Goal: Task Accomplishment & Management: Use online tool/utility

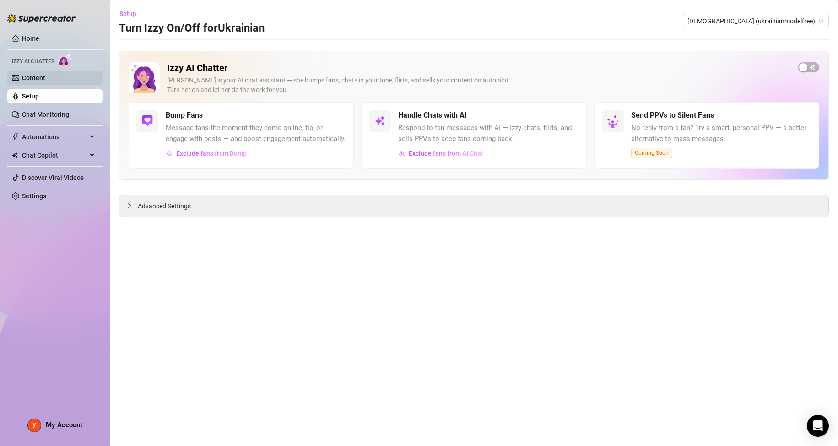
click at [45, 76] on link "Content" at bounding box center [33, 77] width 23 height 7
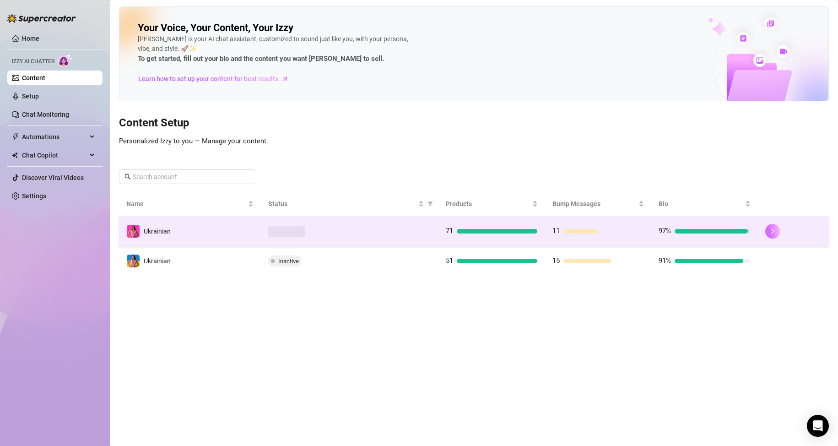
click at [775, 235] on button "button" at bounding box center [772, 231] width 15 height 15
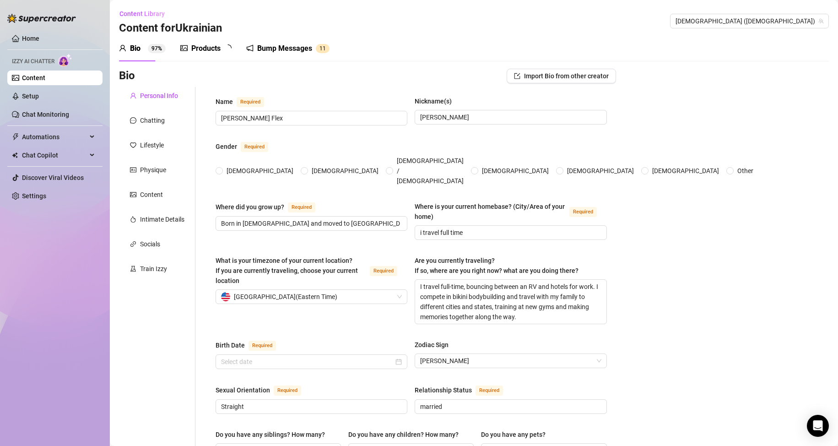
radio input "true"
type input "[DATE]"
drag, startPoint x: 162, startPoint y: 270, endPoint x: 176, endPoint y: 276, distance: 14.4
click at [162, 270] on div "Train Izzy" at bounding box center [153, 269] width 27 height 10
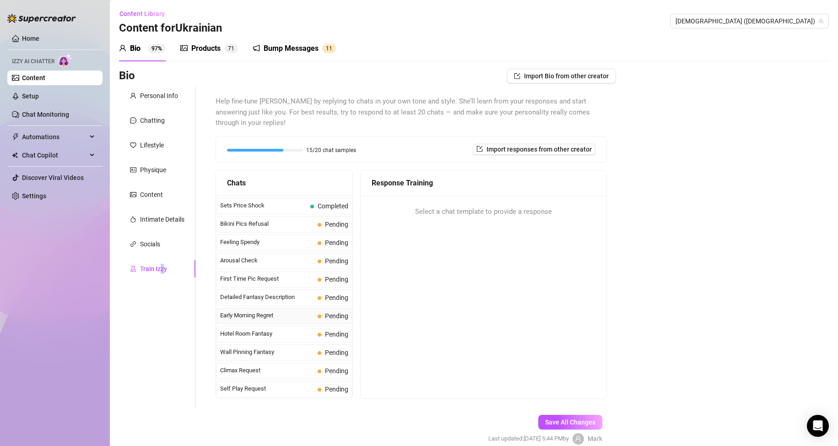
scroll to position [229, 0]
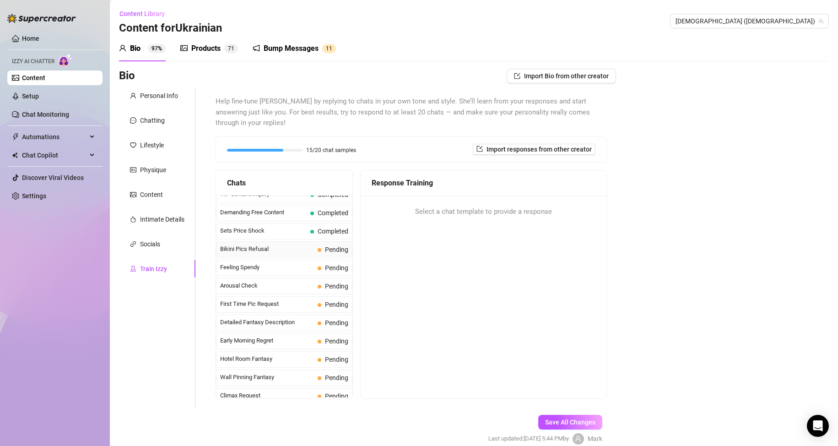
click at [296, 246] on span "Bikini Pics Refusal" at bounding box center [267, 248] width 94 height 9
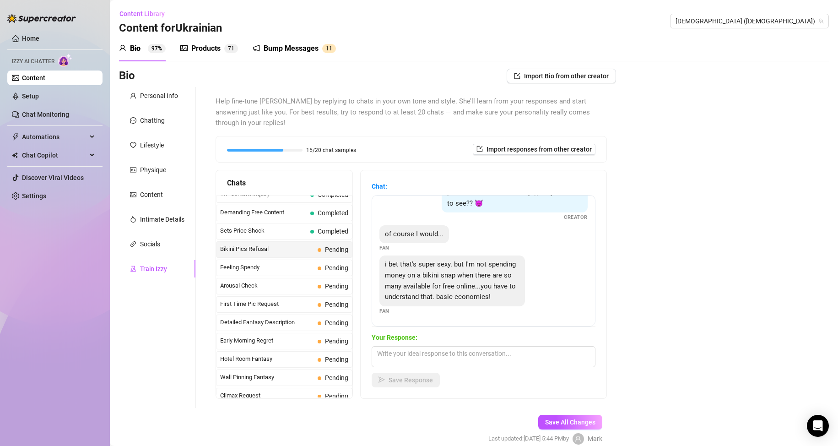
scroll to position [41, 0]
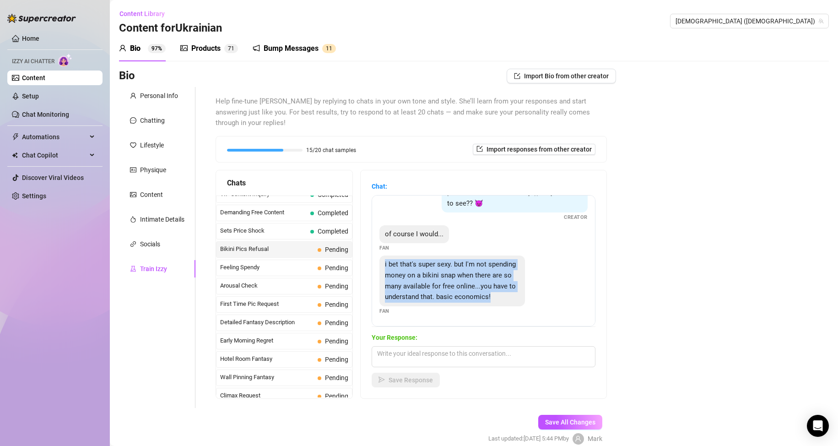
drag, startPoint x: 450, startPoint y: 296, endPoint x: 392, endPoint y: 253, distance: 72.0
click at [392, 255] on div "i bet that's super sexy. but I'm not spending money on a bikini snap when there…" at bounding box center [452, 280] width 146 height 50
copy span "i bet that's super sexy. but I'm not spending money on a bikini snap when there…"
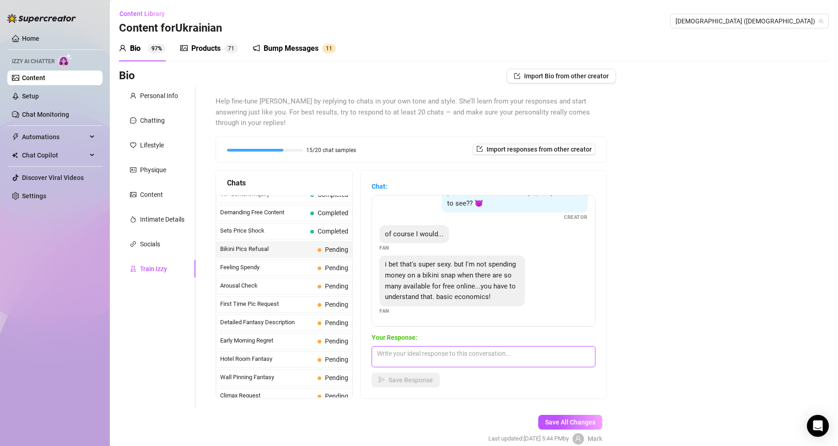
click at [433, 363] on textarea at bounding box center [484, 356] width 224 height 21
paste textarea "I get what you’re saying, and I totally understand the logic behind it—there’s …"
click at [389, 363] on textarea "I get what you’re saying, and I totally understand the logic behind it—there’s …" at bounding box center [484, 356] width 224 height 21
click at [533, 362] on textarea "I get what you’re saying, and I totally understand the logic behind it... there…" at bounding box center [484, 356] width 224 height 21
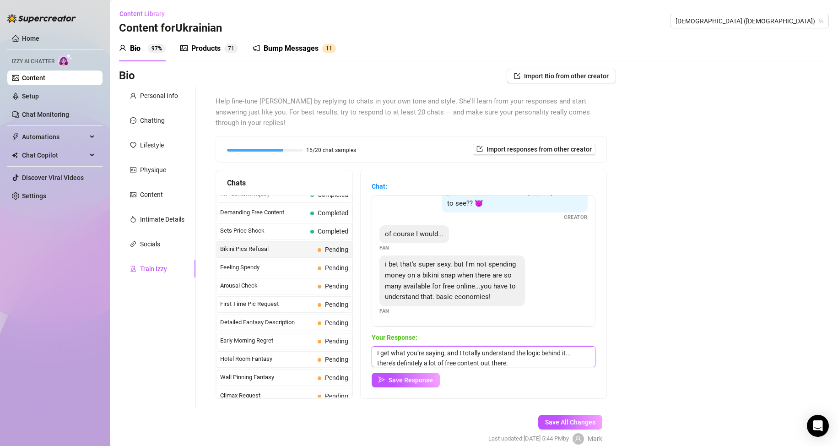
click at [545, 362] on textarea "I get what you’re saying, and I totally understand the logic behind it... there…" at bounding box center [484, 356] width 224 height 21
paste textarea "But what I offer isn’t just a random bikini snap; it’s exclusive, personalized,…"
click at [470, 353] on textarea "I get what you’re saying, and I totally understand the logic behind it... there…" at bounding box center [484, 356] width 224 height 21
click at [458, 359] on textarea "I get what you’re saying, and I totally understand the logic behind it... there…" at bounding box center [484, 356] width 224 height 21
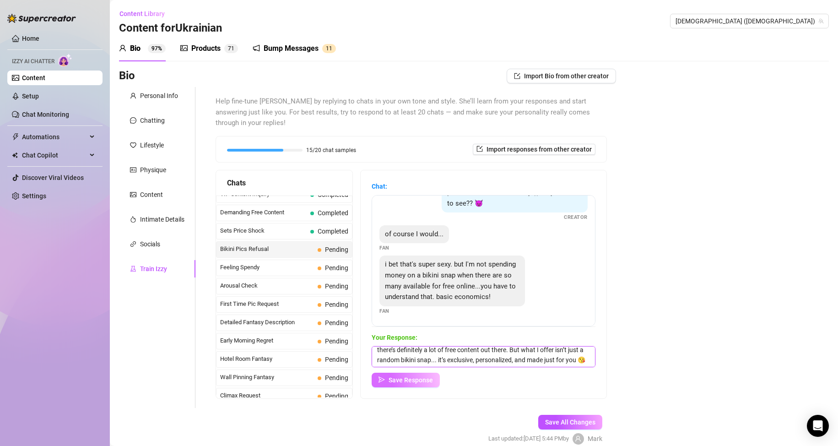
type textarea "I get what you’re saying, and I totally understand the logic behind it... there…"
click at [413, 378] on span "Save Response" at bounding box center [411, 379] width 44 height 7
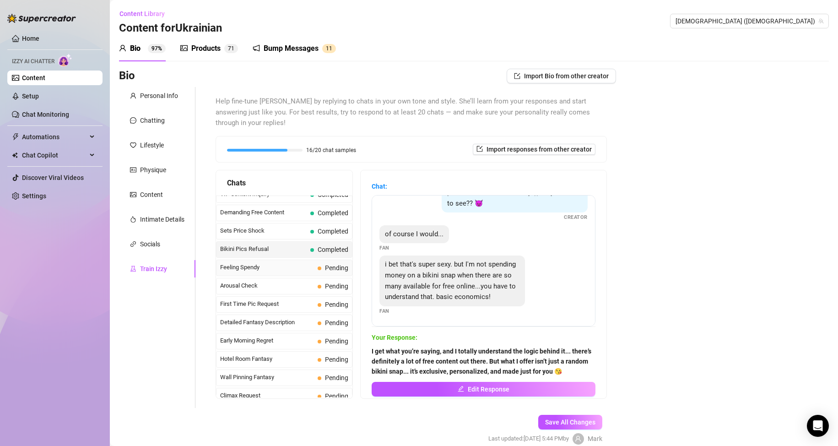
click at [287, 270] on span "Feeling Spendy" at bounding box center [267, 267] width 94 height 9
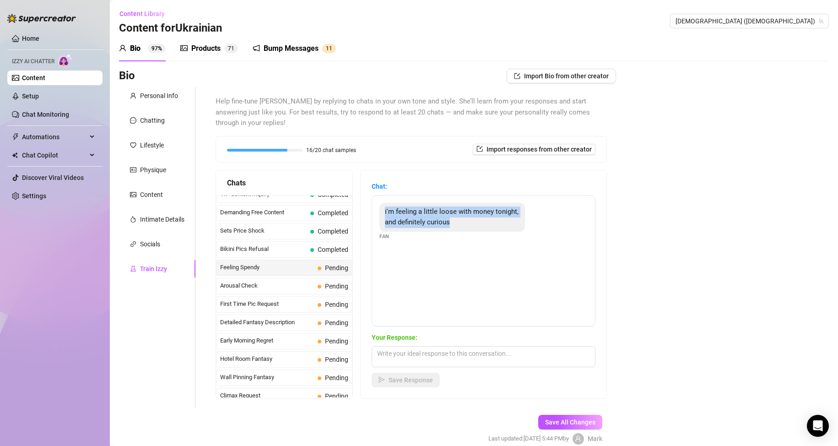
drag, startPoint x: 489, startPoint y: 222, endPoint x: 391, endPoint y: 212, distance: 98.5
click at [391, 212] on div "i'm feeling a little loose with money tonight, and definitely curious" at bounding box center [452, 217] width 146 height 29
copy span "i'm feeling a little loose with money tonight, and definitely curious"
click at [445, 358] on textarea at bounding box center [484, 356] width 224 height 21
paste textarea "Ooh, feeling a little generous and curious, huh? 😉 I think we could have some f…"
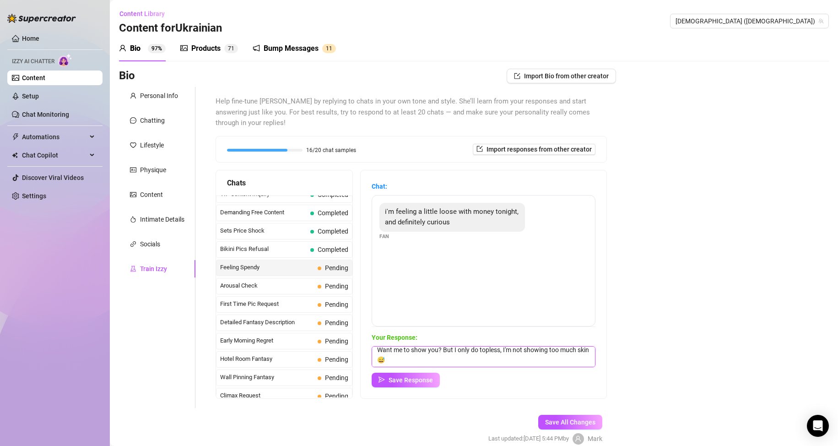
scroll to position [24, 0]
type textarea "Ooh, feeling a little generous and curious, huh? 😉 I think we could have some f…"
click at [423, 377] on span "Save Response" at bounding box center [411, 379] width 44 height 7
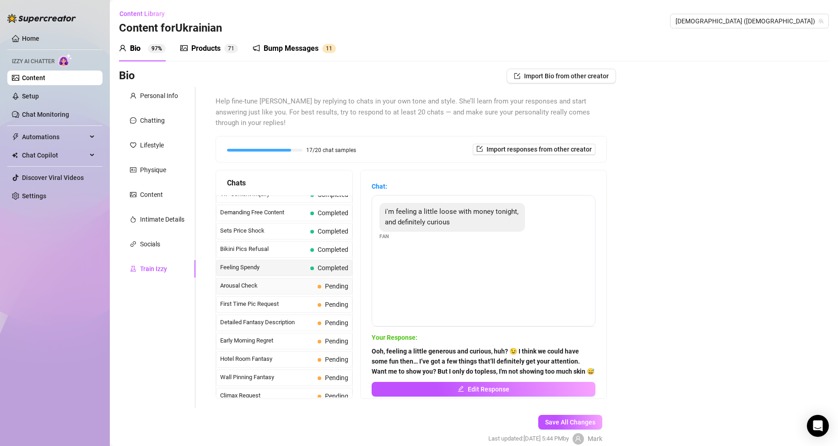
click at [281, 287] on span "Arousal Check" at bounding box center [267, 285] width 94 height 9
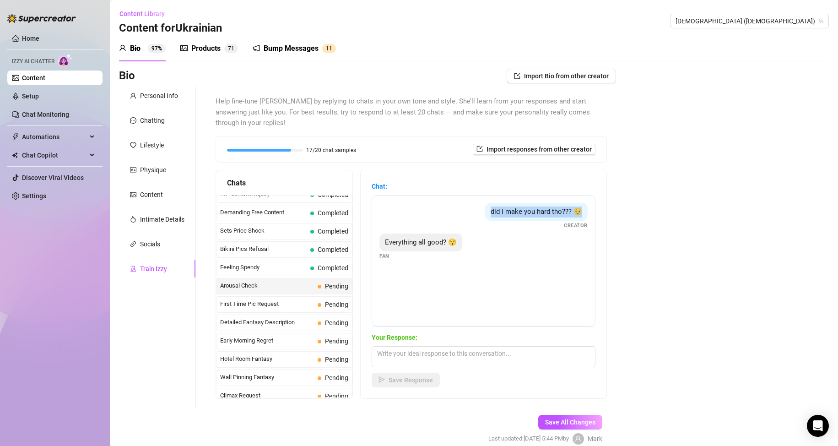
drag, startPoint x: 484, startPoint y: 210, endPoint x: 659, endPoint y: 231, distance: 176.2
click at [576, 208] on div "did i make you hard tho??? 🥺" at bounding box center [536, 212] width 103 height 18
copy span "did i make you hard tho??? 🥺"
click at [468, 356] on textarea at bounding box center [484, 356] width 224 height 21
paste textarea "Everything’s more than good 😏 Just checking in on you too… did I get your atten…"
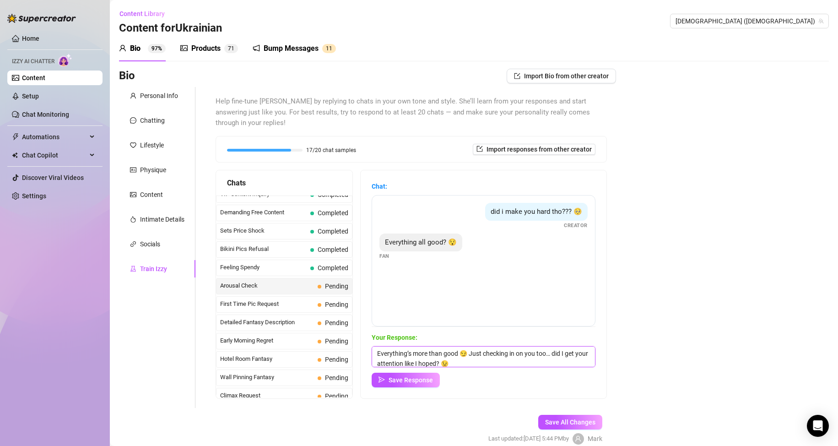
scroll to position [0, 0]
type textarea "Everything’s more than good 😏 Just checking in on you too… did I get your atten…"
click at [422, 381] on span "Save Response" at bounding box center [411, 379] width 44 height 7
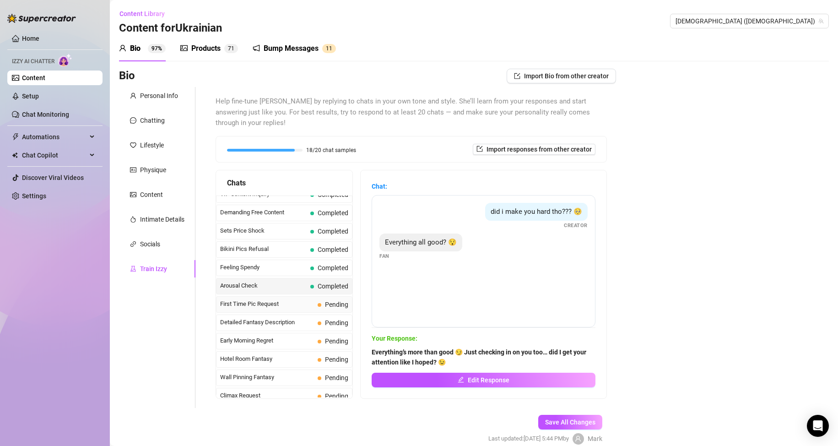
click at [298, 308] on span "First Time Pic Request" at bounding box center [267, 303] width 94 height 9
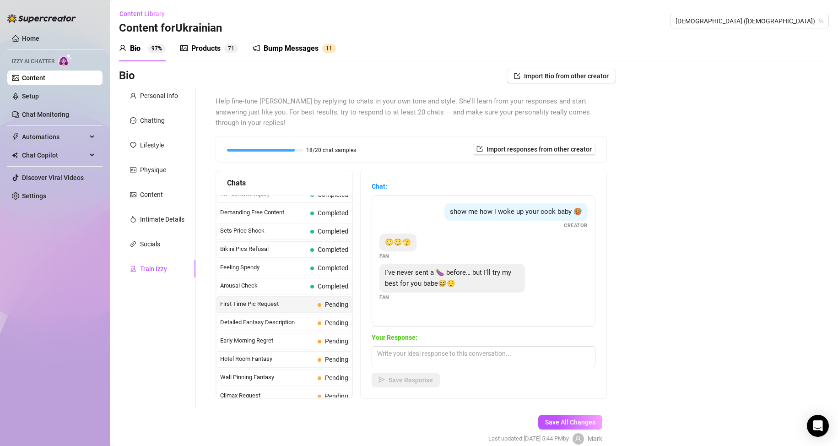
click at [298, 305] on span "First Time Pic Request" at bounding box center [267, 303] width 94 height 9
drag, startPoint x: 390, startPoint y: 285, endPoint x: 482, endPoint y: 292, distance: 91.8
click at [482, 292] on div "I've never sent a 🍆 before… but I'll try my best for you babe😅😌" at bounding box center [452, 278] width 146 height 29
copy span "I've never sent a 🍆 before… but I'll try my best for you babe😅😌"
click at [447, 357] on textarea at bounding box center [484, 356] width 224 height 21
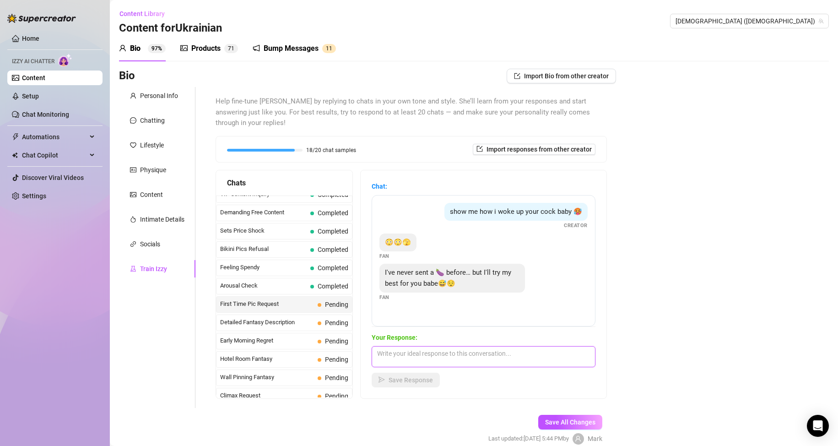
paste textarea "Aww, that’s cute 😏 Don’t worry, there’s no pressure"
drag, startPoint x: 558, startPoint y: 356, endPoint x: 546, endPoint y: 355, distance: 11.9
click at [546, 355] on textarea "Aww, that’s cute 😏 Don’t worry, there’s no pressure..." at bounding box center [484, 356] width 224 height 21
paste textarea "adorable 😏 Don’t stress about it—I love that you’re willing to try for me 😌 Jus…"
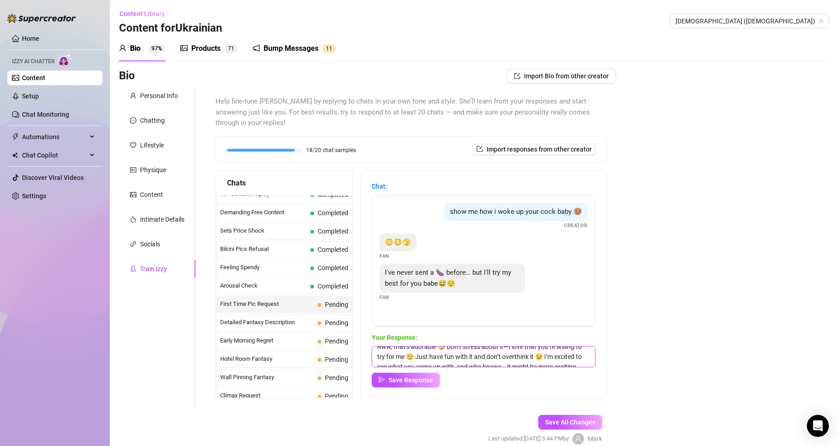
scroll to position [0, 0]
click at [516, 354] on textarea "Aww, that’s adorable 😏 Don’t stress about it—I love that you’re willing to try …" at bounding box center [484, 356] width 224 height 21
type textarea "Aww, that’s adorable 😏 Don’t stress about it... I love that you’re willing to t…"
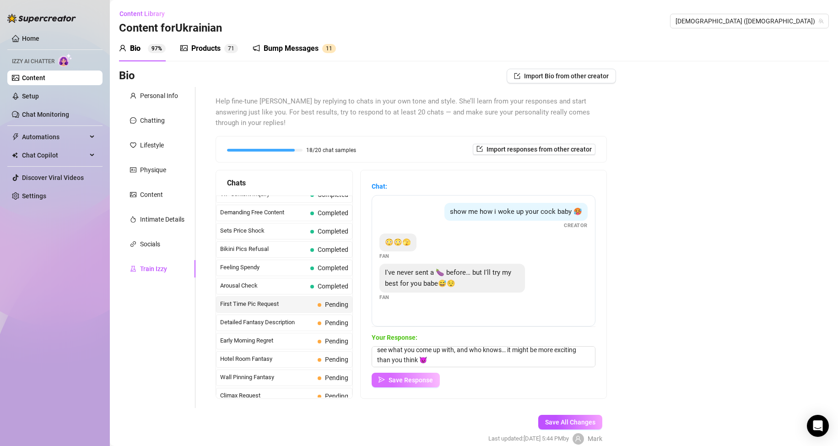
click at [423, 379] on span "Save Response" at bounding box center [411, 379] width 44 height 7
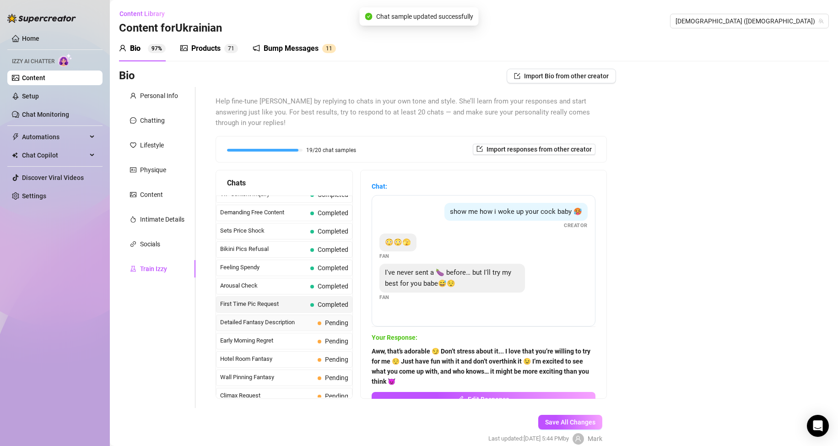
click at [301, 325] on span "Detailed Fantasy Description" at bounding box center [267, 322] width 94 height 9
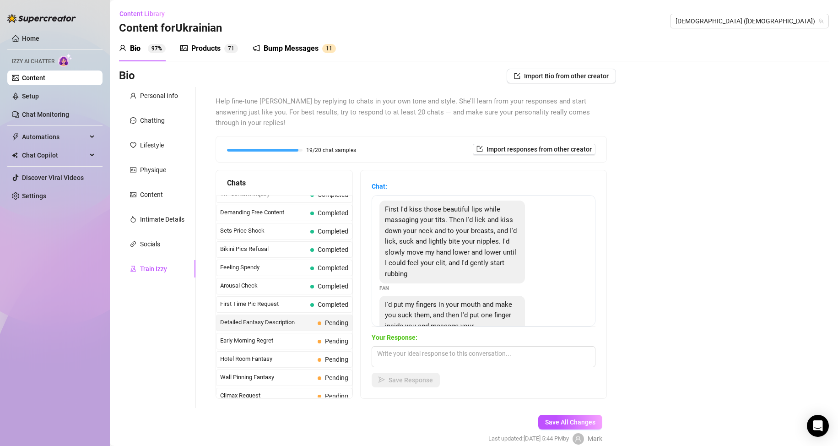
scroll to position [0, 0]
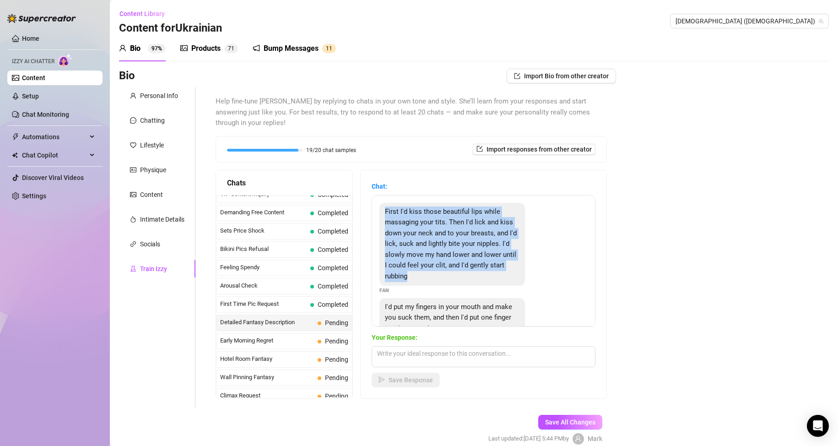
drag, startPoint x: 389, startPoint y: 209, endPoint x: 502, endPoint y: 279, distance: 133.2
click at [502, 279] on div "First I'd kiss those beautiful lips while massaging your tits. Then I'd lick an…" at bounding box center [452, 244] width 146 height 83
copy span "First I'd kiss those beautiful lips while massaging your tits. Then I'd lick an…"
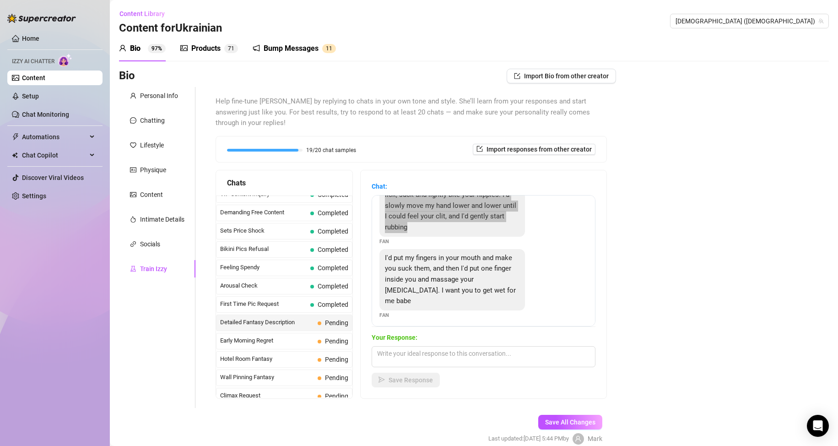
scroll to position [53, 0]
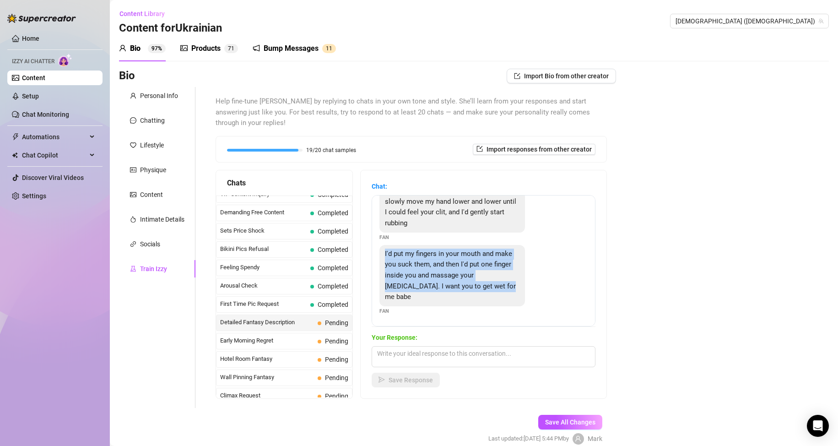
drag, startPoint x: 393, startPoint y: 251, endPoint x: 428, endPoint y: 299, distance: 60.0
click at [428, 299] on div "I'd put my fingers in your mouth and make you suck them, and then I'd put one f…" at bounding box center [452, 275] width 146 height 61
copy span "I'd put my fingers in your mouth and make you suck them, and then I'd put one f…"
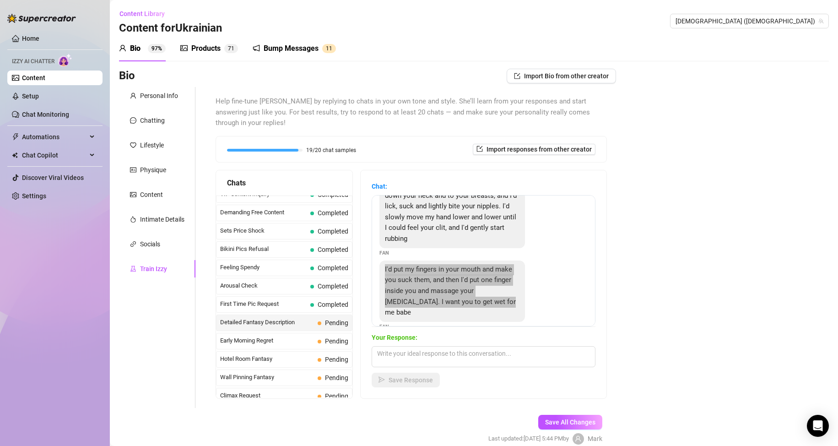
scroll to position [7, 0]
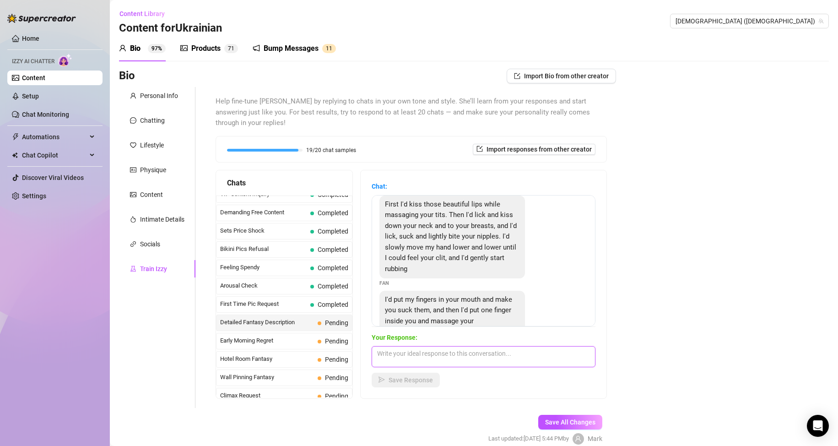
click at [436, 363] on textarea at bounding box center [484, 356] width 224 height 21
paste textarea "Mmm, that sounds incredibly tempting 😏 I love that you’re so descriptive and ad…"
click at [485, 362] on textarea "Mmm, that sounds incredibly tempting 😏 I love that you’re so descriptive and ad…" at bounding box center [484, 356] width 224 height 21
paste textarea "it definitely gets the imagination going"
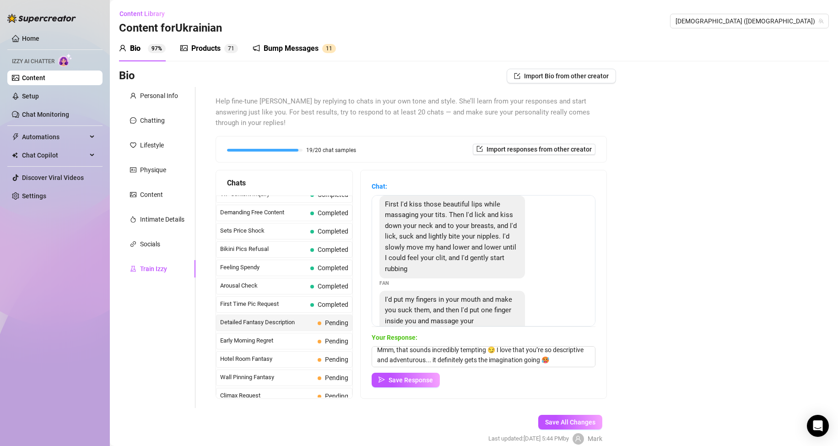
scroll to position [53, 0]
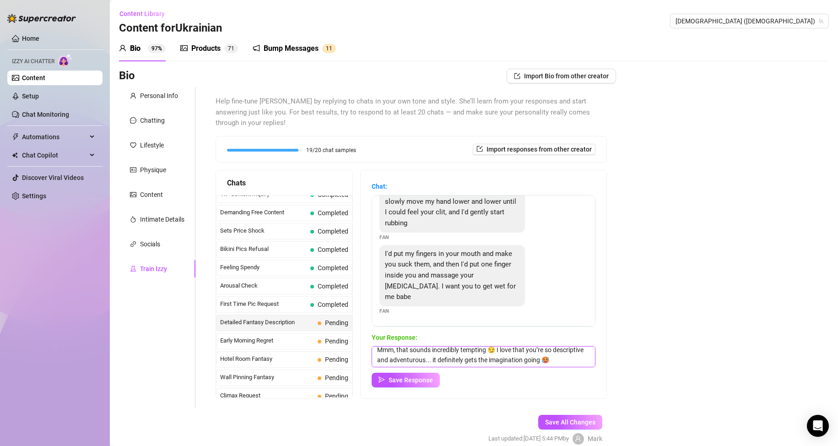
click at [442, 359] on textarea "Mmm, that sounds incredibly tempting 😏 I love that you’re so descriptive and ad…" at bounding box center [484, 356] width 224 height 21
paste textarea "But I don’t do that kind of stuff"
click at [507, 363] on textarea "Mmm, that sounds incredibly tempting 😏 I love that you’re so descriptive and ad…" at bounding box center [484, 356] width 224 height 21
paste textarea "I still love keeping things flirty, teasing, and playful though… we can have fu…"
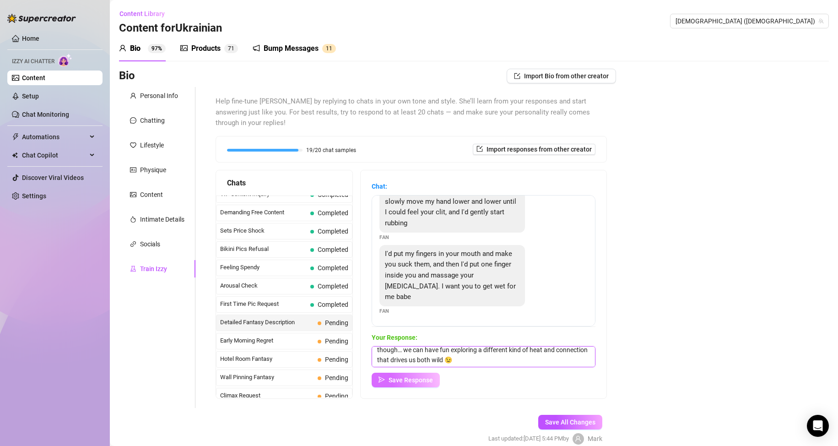
type textarea "Mmm, that sounds incredibly tempting 😏 I love that you’re so descriptive and ad…"
click at [423, 375] on button "Save Response" at bounding box center [406, 380] width 68 height 15
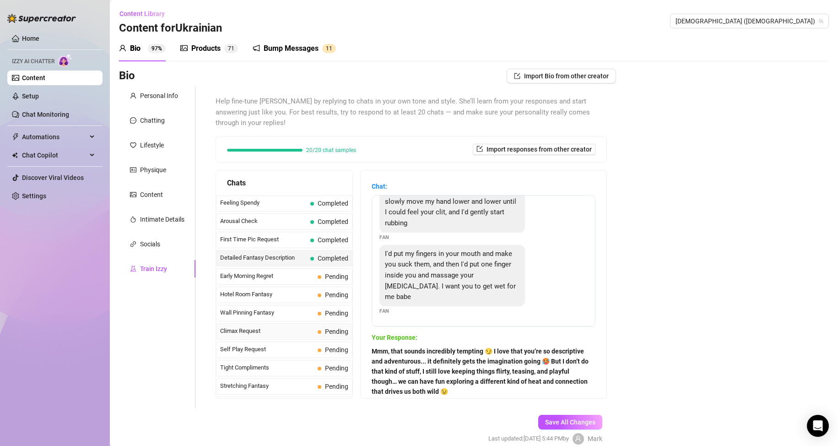
scroll to position [272, 0]
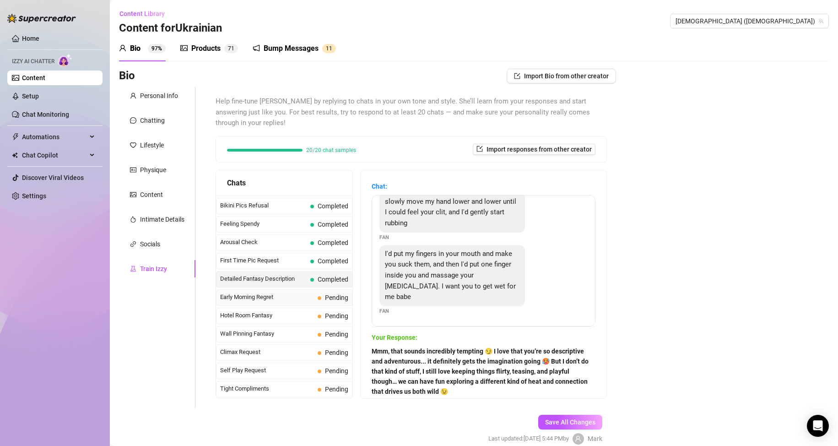
click at [284, 294] on span "Early Morning Regret" at bounding box center [267, 296] width 94 height 9
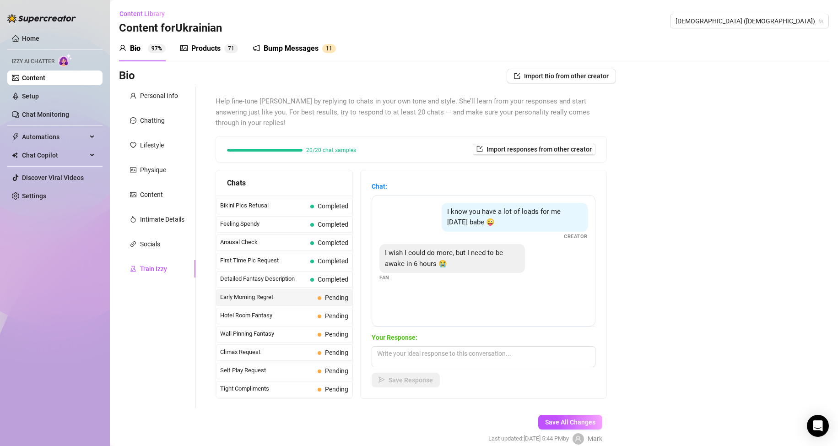
click at [284, 294] on span "Early Morning Regret" at bounding box center [267, 296] width 94 height 9
drag, startPoint x: 471, startPoint y: 261, endPoint x: 401, endPoint y: 255, distance: 70.3
click at [401, 255] on div "I wish I could do more, but I need to be awake in 6 hours 😭" at bounding box center [452, 258] width 146 height 29
click at [391, 229] on div "I know you have a lot of loads for me [DATE] babe 😜 Creator" at bounding box center [483, 222] width 208 height 38
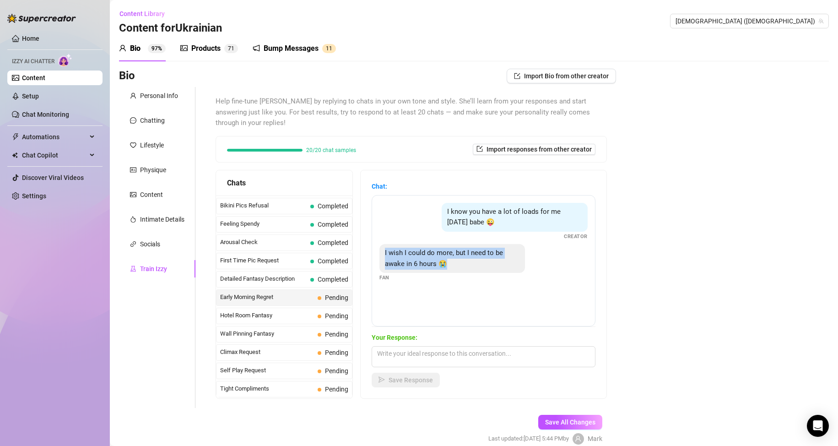
drag, startPoint x: 391, startPoint y: 251, endPoint x: 459, endPoint y: 261, distance: 68.1
click at [459, 261] on div "I wish I could do more, but I need to be awake in 6 hours 😭" at bounding box center [452, 258] width 146 height 29
copy span "I wish I could do more, but I need to be awake in 6 hours 😭"
click at [428, 353] on textarea at bounding box center [484, 356] width 224 height 21
paste textarea "Aww, I get it 😌 You need your rest! Don’t worry, we can always pick up where we…"
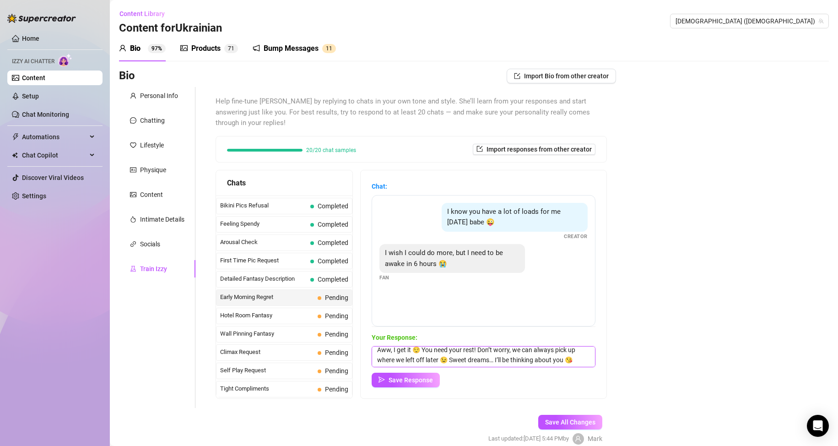
scroll to position [0, 0]
drag, startPoint x: 429, startPoint y: 352, endPoint x: 439, endPoint y: 353, distance: 10.2
click at [433, 352] on textarea "Aww, I get it 😌 You need your rest! Don’t worry, we can always pick up where we…" at bounding box center [484, 356] width 224 height 21
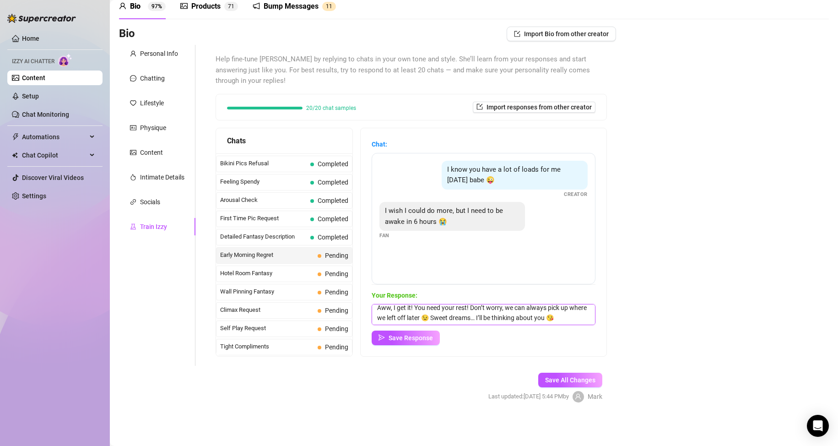
scroll to position [14, 0]
type textarea "Aww, I get it! You need your rest! Don’t worry, we can always pick up where we …"
click at [428, 337] on span "Save Response" at bounding box center [411, 337] width 44 height 7
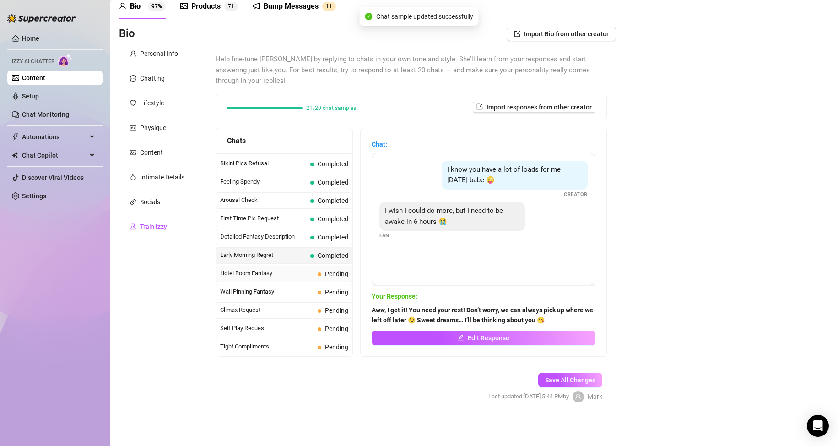
click at [292, 276] on span "Hotel Room Fantasy" at bounding box center [267, 273] width 94 height 9
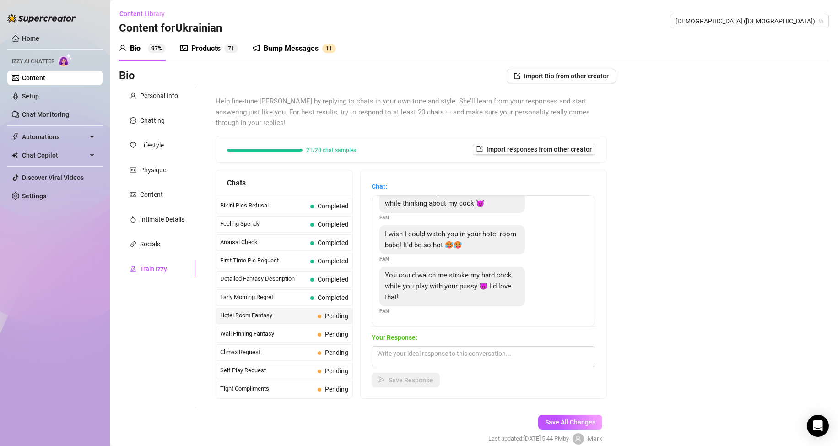
scroll to position [0, 0]
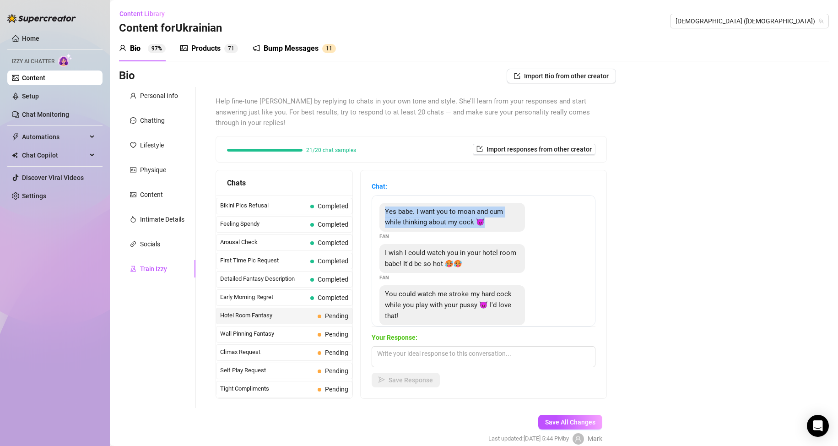
drag, startPoint x: 390, startPoint y: 212, endPoint x: 493, endPoint y: 224, distance: 103.2
click at [493, 224] on div "Yes babe. I want you to moan and cum while thinking about my cock 😈" at bounding box center [452, 217] width 146 height 29
copy span "Yes babe. I want you to moan and cum while thinking about my cock 😈"
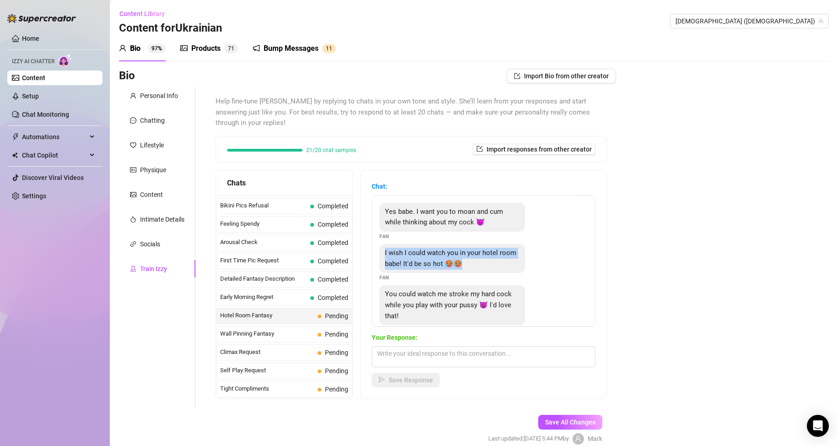
drag, startPoint x: 489, startPoint y: 260, endPoint x: 388, endPoint y: 251, distance: 102.1
click at [388, 251] on div "I wish I could watch you in your hotel room babe! It'd be so hot 🥵🥵" at bounding box center [452, 258] width 146 height 29
copy span "I wish I could watch you in your hotel room babe! It'd be so hot 🥵🥵"
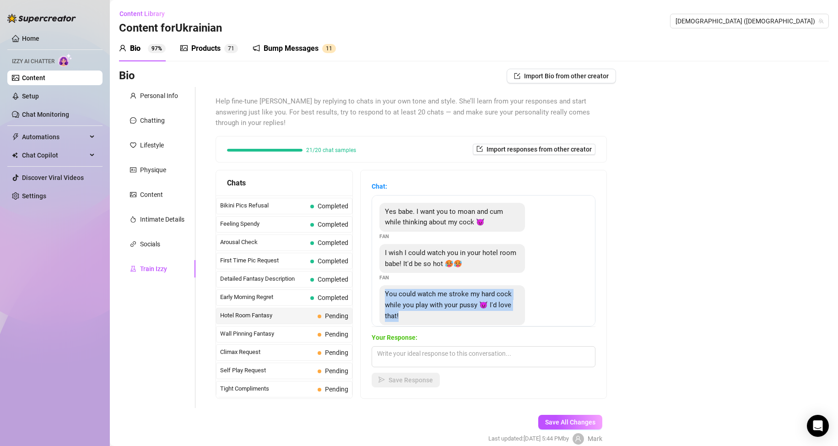
drag, startPoint x: 437, startPoint y: 314, endPoint x: 389, endPoint y: 296, distance: 51.9
click at [389, 296] on div "You could watch me stroke my hard cock while you play with your pussy 😈 I'd lov…" at bounding box center [452, 305] width 146 height 40
copy span "You could watch me stroke my hard cock while you play with your pussy 😈 I'd lov…"
click at [424, 352] on textarea at bounding box center [484, 356] width 224 height 21
paste textarea "Mmm, that’s such a hot fantasy 😏 I love how vivid you are with your thoughts"
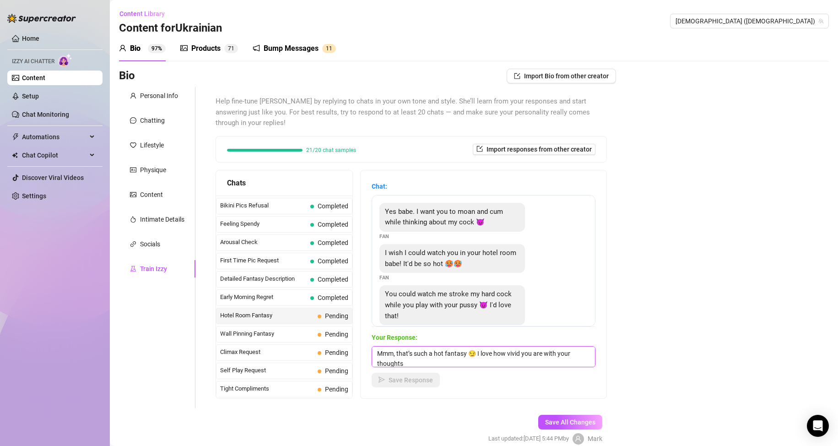
scroll to position [0, 0]
click at [442, 362] on textarea "Mmm, that’s such a hot fantasy 😏 I love how vivid you are with your thoughts..." at bounding box center [484, 356] width 224 height 21
paste textarea "it really gets my imagination going 🥵 I can totally picture it"
click at [465, 360] on textarea "Mmm, that’s such a hot fantasy 😏 I love how vivid you are with your thoughts...…" at bounding box center [484, 356] width 224 height 21
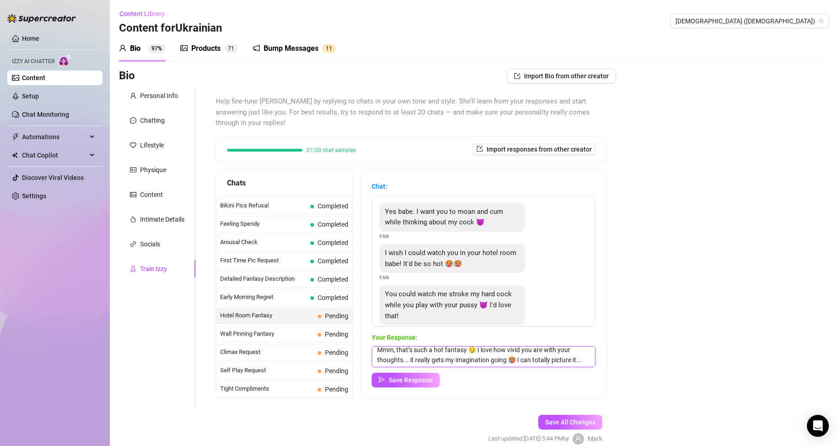
paste textarea "me alone in the hotel room, teasing myself while imagining you right there, str…"
type textarea "Mmm, that’s such a hot fantasy 😏 I love how vivid you are with your thoughts...…"
click at [428, 380] on span "Save Response" at bounding box center [411, 379] width 44 height 7
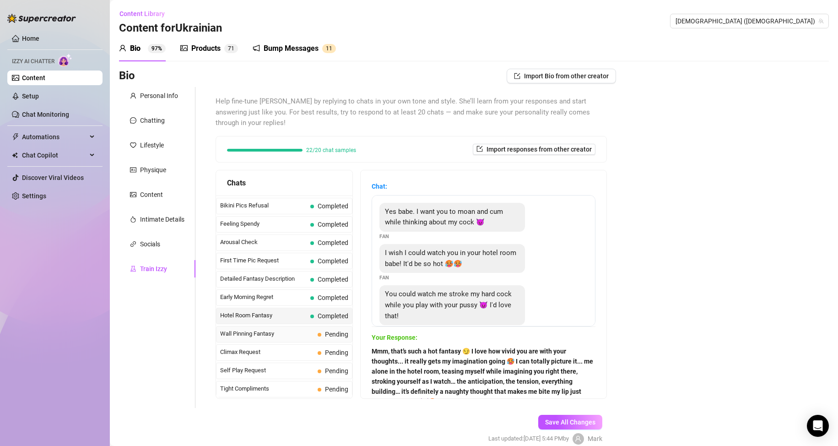
click at [281, 336] on span "Wall Pinning Fantasy" at bounding box center [267, 333] width 94 height 9
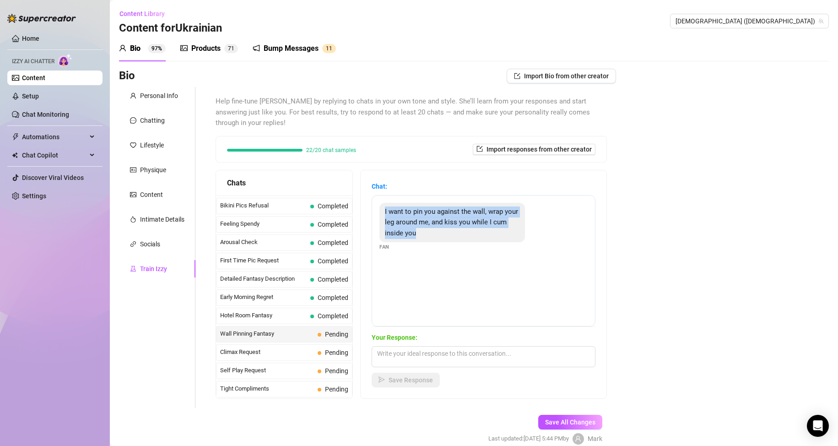
drag, startPoint x: 442, startPoint y: 236, endPoint x: 391, endPoint y: 211, distance: 56.1
click at [391, 211] on div "I want to pin you against the wall, wrap your leg around me, and kiss you while…" at bounding box center [452, 223] width 146 height 40
click at [433, 357] on textarea at bounding box center [484, 356] width 224 height 21
paste textarea "Mmm, that’s a seriously hot thought 😏 I love how bold and intense you are with …"
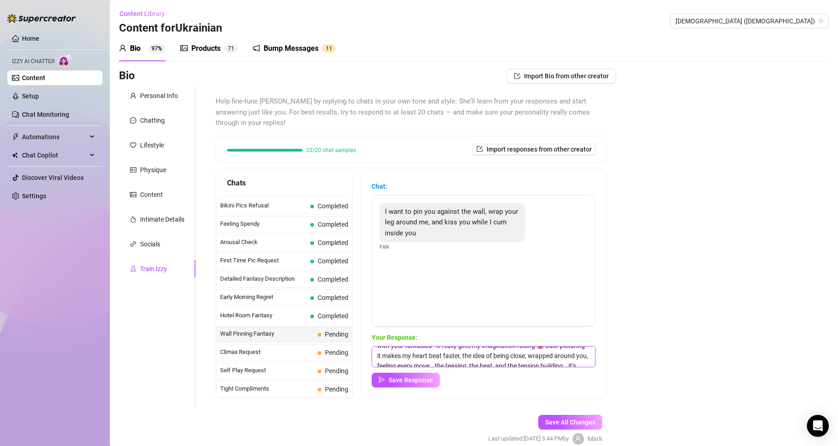
scroll to position [0, 0]
drag, startPoint x: 465, startPoint y: 363, endPoint x: 485, endPoint y: 368, distance: 20.3
click at [465, 363] on textarea "Mmm, that’s a seriously hot thought 😏 I love how bold and intense you are with …" at bounding box center [484, 356] width 224 height 21
click at [437, 361] on textarea "Mmm, that’s a seriously hot thought 😏 I love how bold and intense you are with …" at bounding box center [484, 356] width 224 height 21
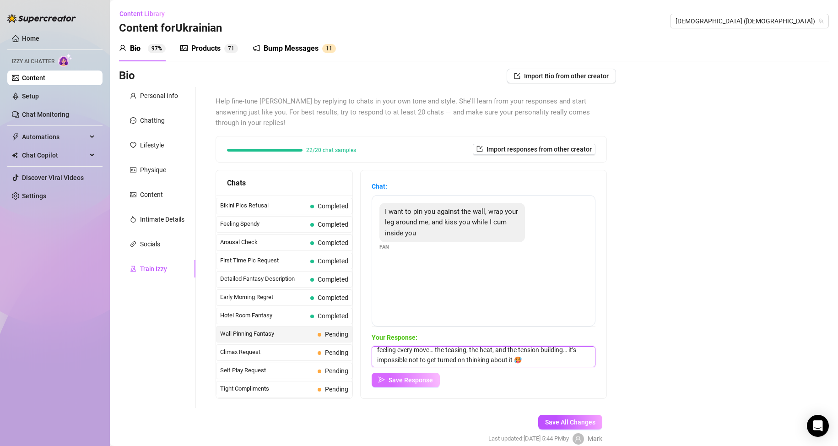
type textarea "Mmm, that’s a seriously hot thought 😏 I love how bold and intense you are with …"
click at [413, 380] on span "Save Response" at bounding box center [411, 379] width 44 height 7
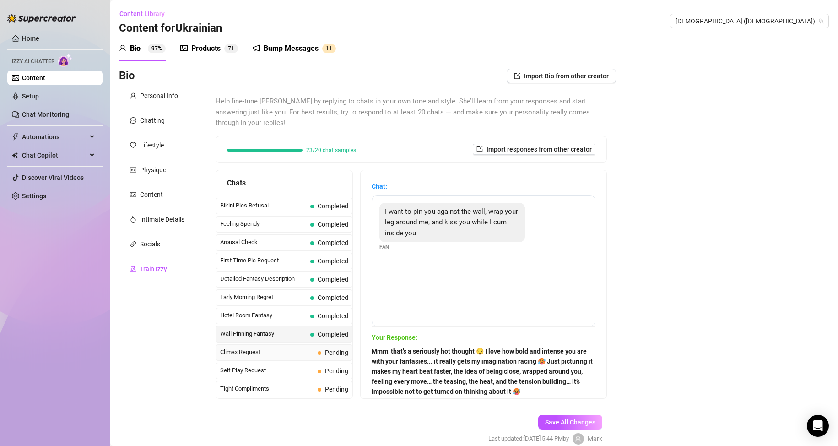
click at [281, 352] on span "Climax Request" at bounding box center [267, 351] width 94 height 9
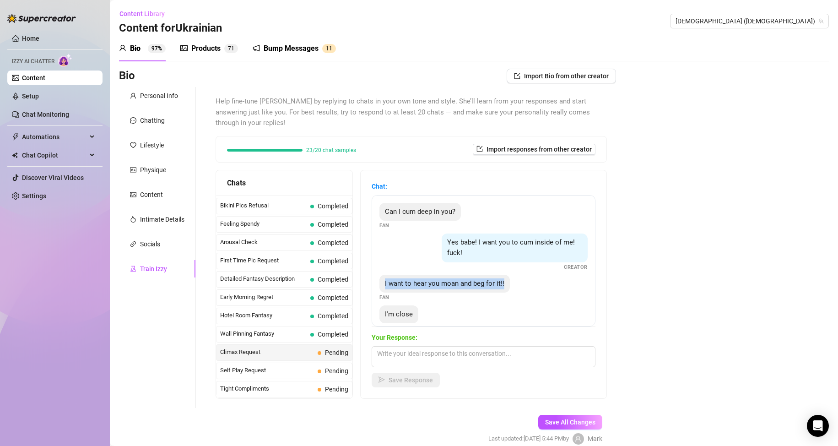
drag, startPoint x: 390, startPoint y: 284, endPoint x: 520, endPoint y: 283, distance: 130.0
click at [520, 283] on div "I want to hear you moan and beg for it!! Fan" at bounding box center [483, 288] width 208 height 27
click at [449, 358] on textarea at bounding box center [484, 356] width 224 height 21
paste textarea "Mmm, hearing you say that is driving me wild 😏 I’d love to make you lose contro…"
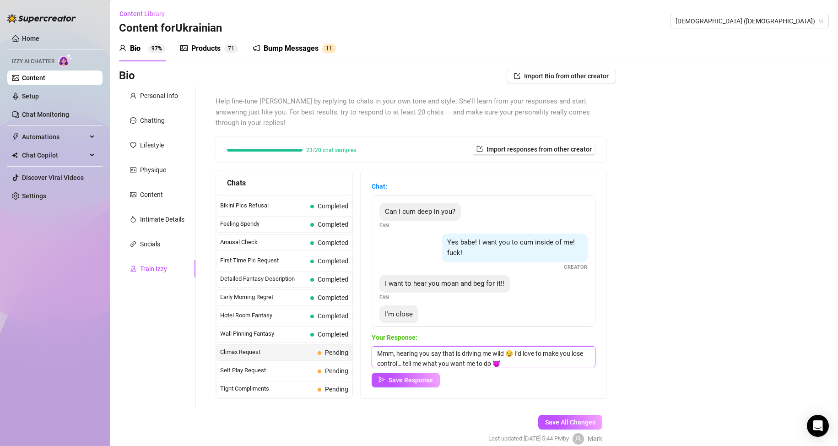
scroll to position [0, 0]
type textarea "Mmm, hearing you say that is driving me wild 😏 I’d love to make you lose contro…"
click at [425, 383] on span "Save Response" at bounding box center [411, 379] width 44 height 7
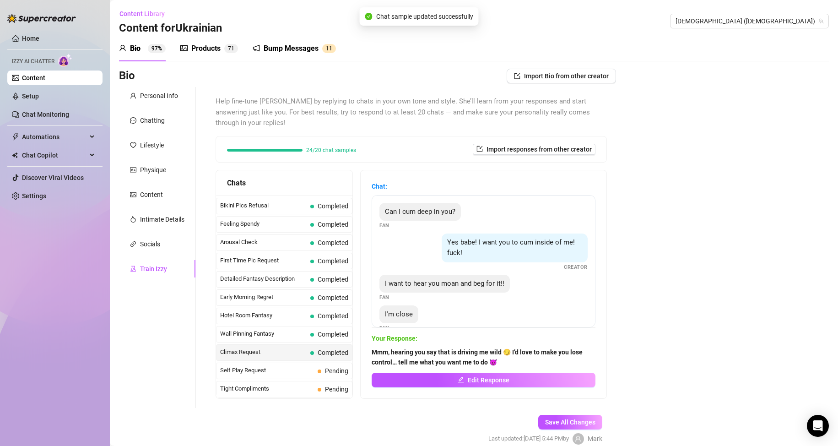
click at [296, 349] on span "Climax Request" at bounding box center [263, 351] width 87 height 9
click at [292, 369] on span "Self Play Request" at bounding box center [267, 370] width 94 height 9
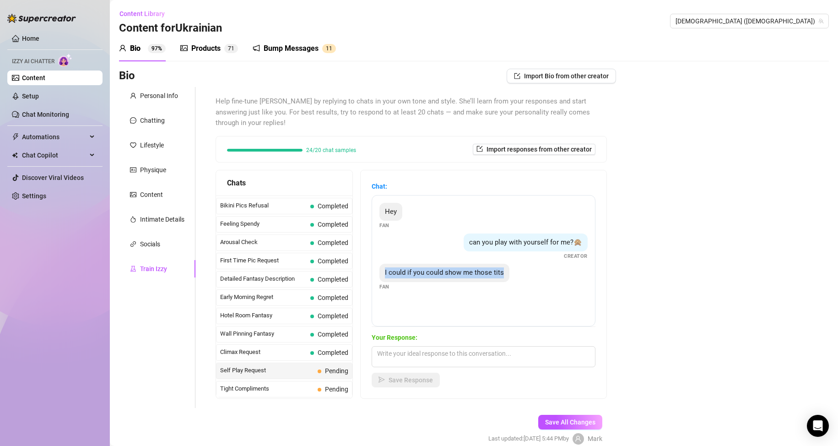
drag, startPoint x: 417, startPoint y: 272, endPoint x: 522, endPoint y: 272, distance: 105.7
click at [522, 272] on div "I could if you could show me those tits Fan" at bounding box center [483, 277] width 208 height 27
click at [482, 349] on textarea at bounding box center [484, 356] width 224 height 21
paste textarea "Oh? 😏 You think you deserve a peek at these? Maybe if you play your cards right…"
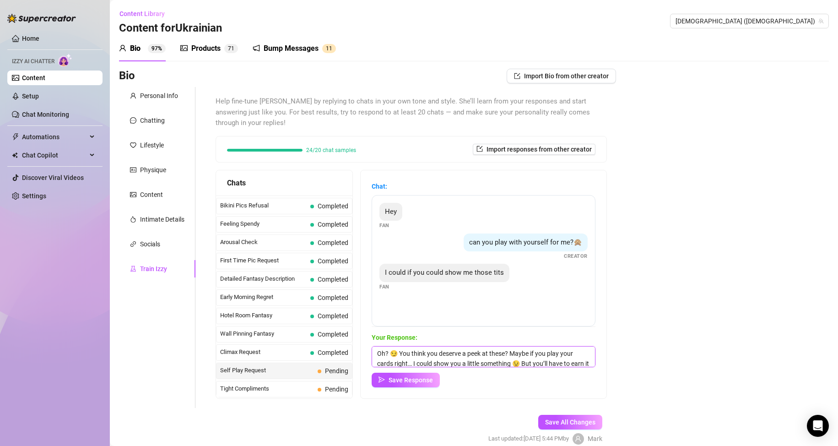
scroll to position [11, 0]
type textarea "Oh? 😏 You think you deserve a peek at these? Maybe if you play your cards right…"
click at [425, 378] on span "Save Response" at bounding box center [411, 379] width 44 height 7
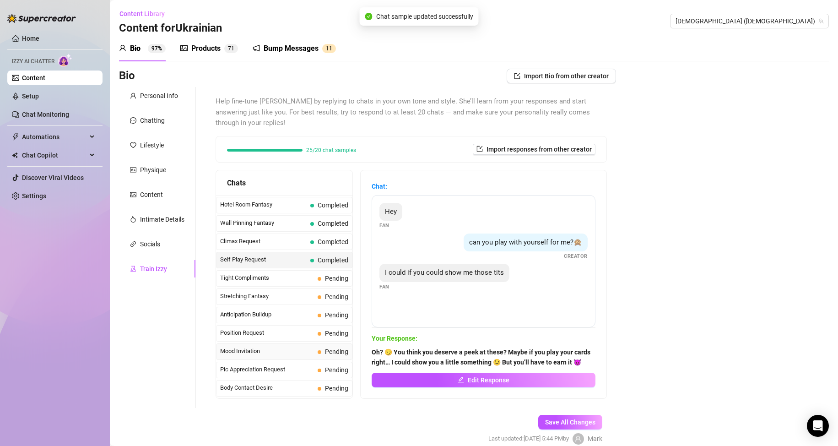
scroll to position [410, 0]
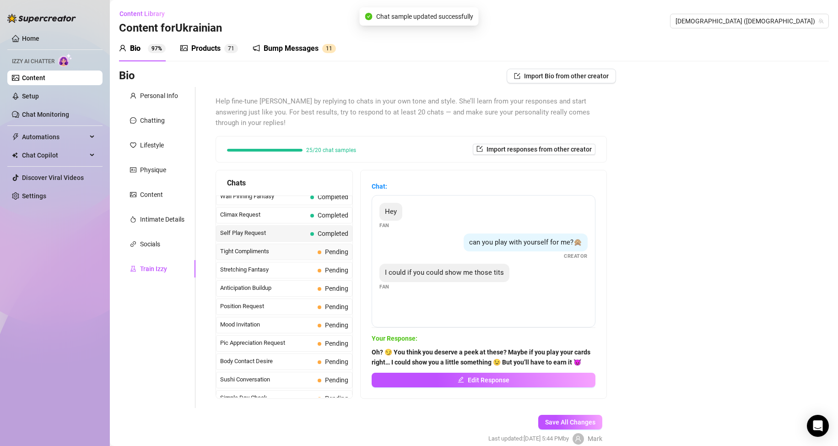
click at [296, 251] on span "Tight Compliments" at bounding box center [267, 251] width 94 height 9
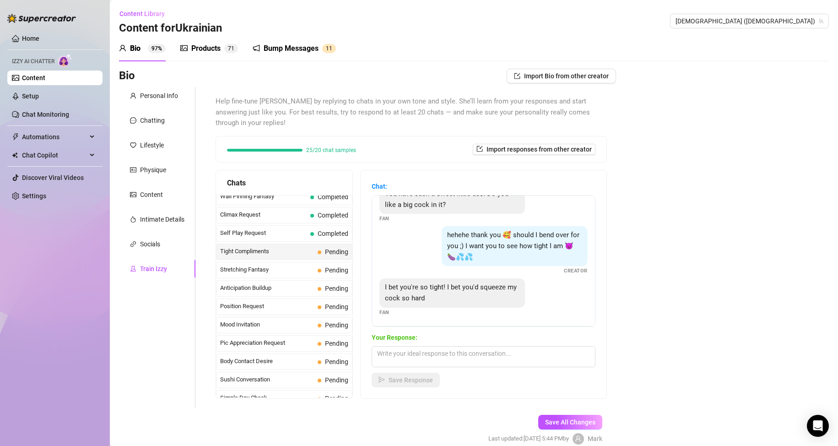
scroll to position [60, 0]
drag, startPoint x: 446, startPoint y: 298, endPoint x: 391, endPoint y: 283, distance: 57.0
click at [391, 283] on div "I bet you're so tight! I bet you'd squeeze my cock so hard" at bounding box center [452, 291] width 146 height 29
click at [452, 355] on textarea at bounding box center [484, 356] width 224 height 21
paste textarea "Mmm, you’re making me blush just thinking about it 😏 I love how bold and naught…"
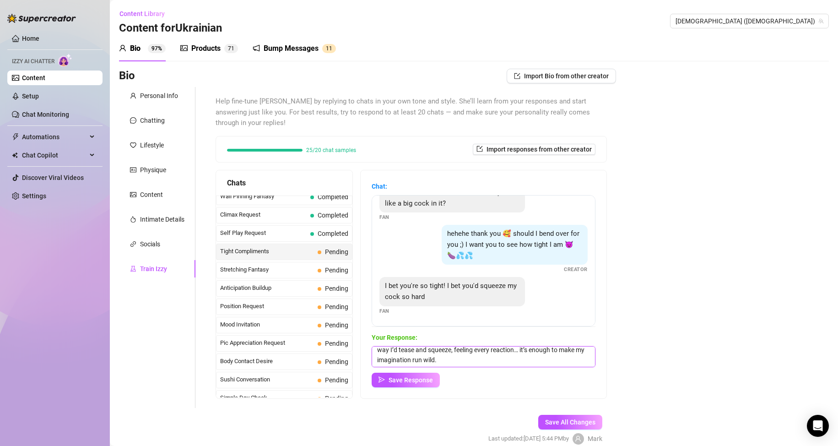
scroll to position [0, 0]
type textarea "Mmm, you’re making me blush just thinking about it 😏 I love how bold and naught…"
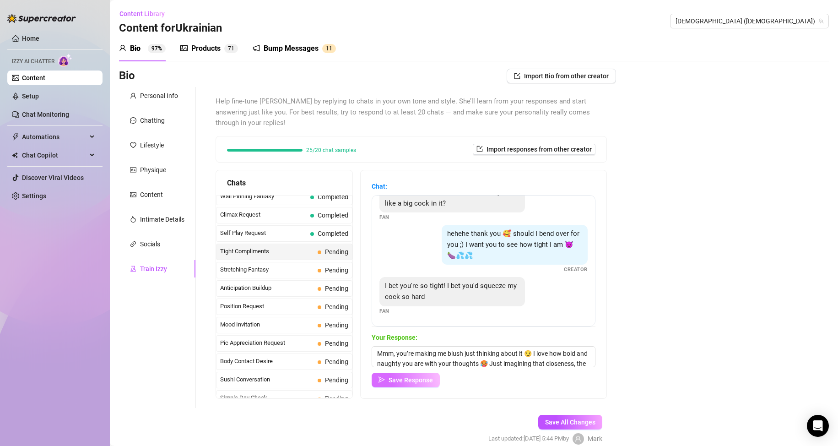
click at [416, 376] on span "Save Response" at bounding box center [411, 379] width 44 height 7
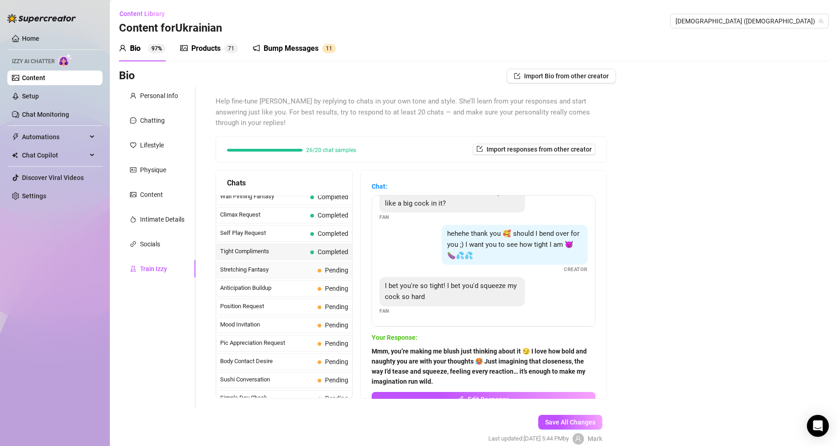
click at [285, 270] on span "Stretching Fantasy" at bounding box center [267, 269] width 94 height 9
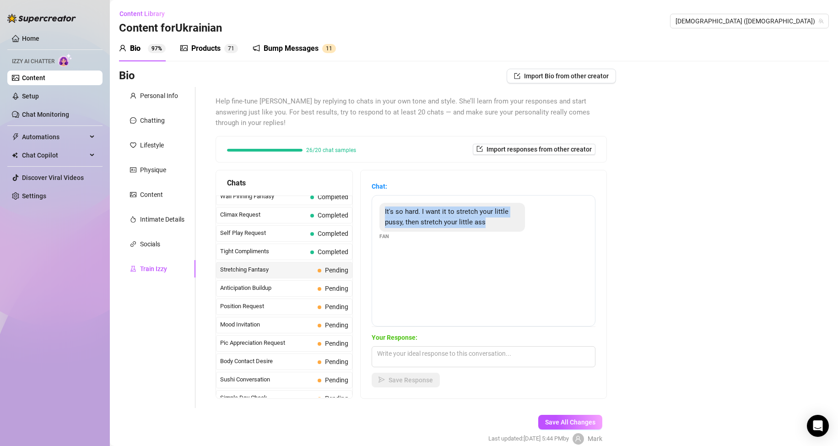
drag, startPoint x: 498, startPoint y: 221, endPoint x: 382, endPoint y: 211, distance: 116.2
click at [382, 211] on div "It's so hard. I want it to stretch your little pussy, then stretch your little …" at bounding box center [484, 260] width 224 height 131
click at [482, 353] on textarea at bounding box center [484, 356] width 224 height 21
paste textarea "Mmm… you talk big… think you can handle me though?"
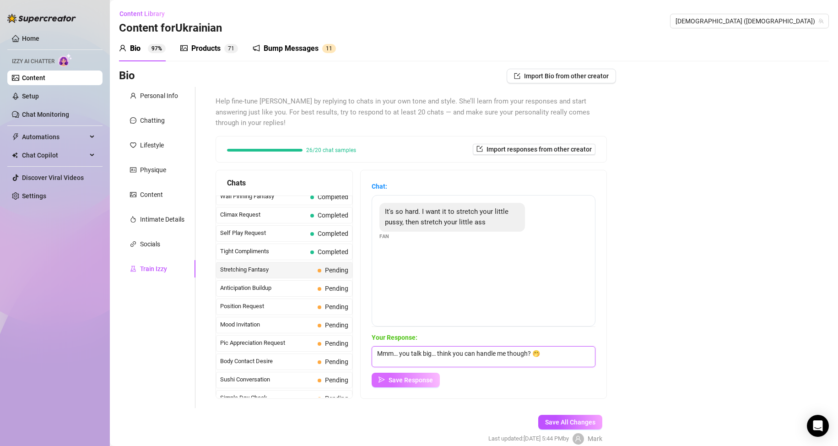
type textarea "Mmm… you talk big… think you can handle me though? 🤭"
click at [422, 381] on span "Save Response" at bounding box center [411, 379] width 44 height 7
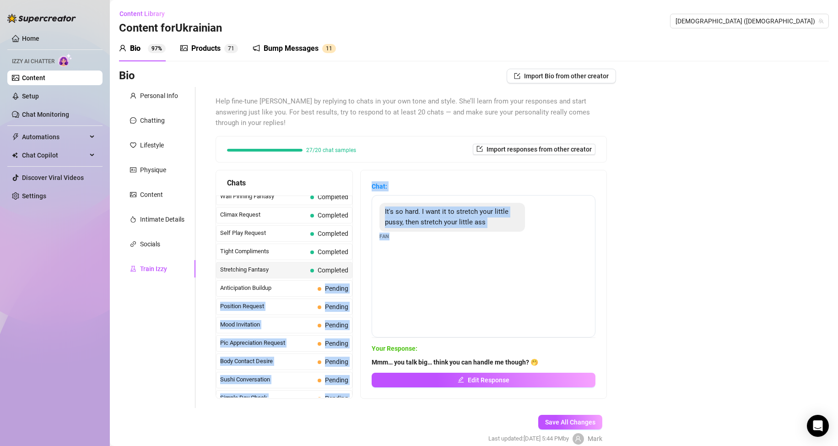
drag, startPoint x: 301, startPoint y: 288, endPoint x: 547, endPoint y: 288, distance: 245.3
click at [429, 288] on div "Chats Last Money Nipples Inquiry Completed Waiting For Payday Completed Not Pus…" at bounding box center [411, 284] width 391 height 229
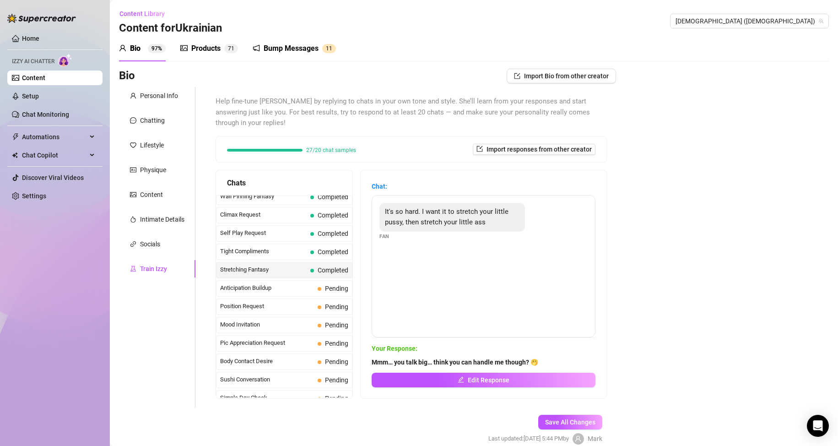
click at [533, 292] on div "It's so hard. I want it to stretch your little pussy, then stretch your little …" at bounding box center [484, 266] width 224 height 142
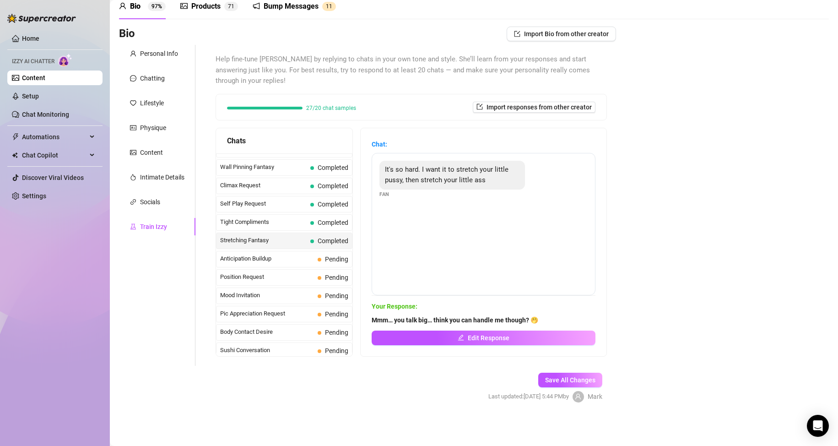
scroll to position [364, 0]
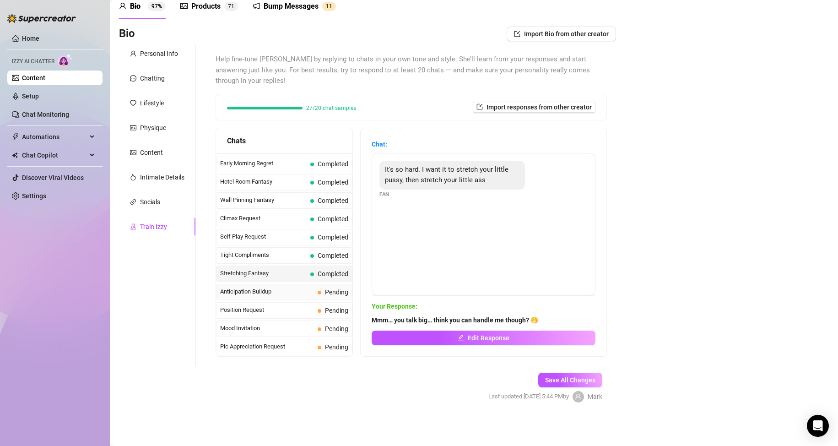
click at [292, 293] on span "Anticipation Buildup" at bounding box center [267, 291] width 94 height 9
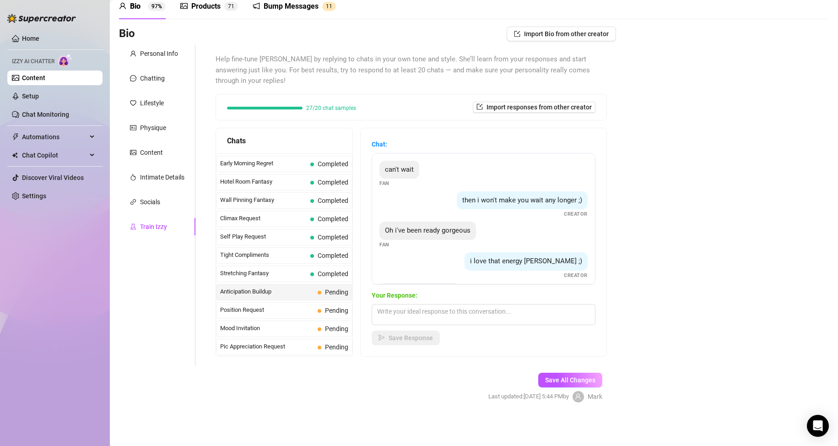
scroll to position [37, 0]
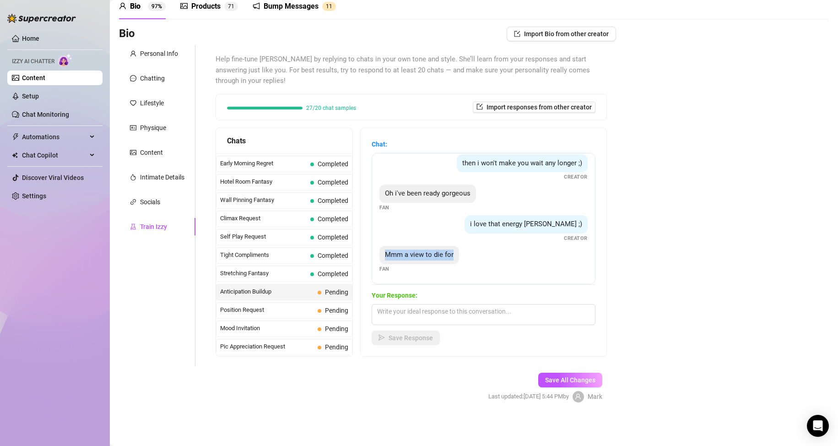
drag, startPoint x: 400, startPoint y: 256, endPoint x: 460, endPoint y: 256, distance: 60.4
click at [459, 256] on div "Mmm a view to die for" at bounding box center [419, 255] width 80 height 18
click at [461, 316] on textarea at bounding box center [484, 314] width 224 height 21
paste textarea "Careful… staring too long might get you into trouble 😈"
type textarea "Careful… staring too long might get you into trouble 😈"
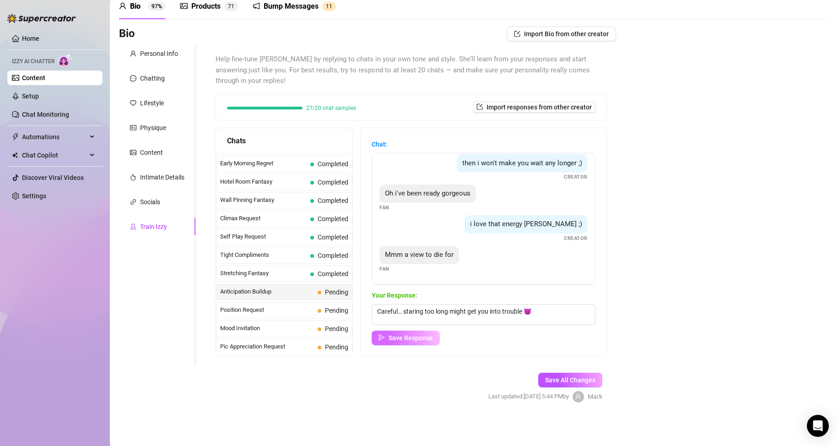
click at [425, 338] on span "Save Response" at bounding box center [411, 337] width 44 height 7
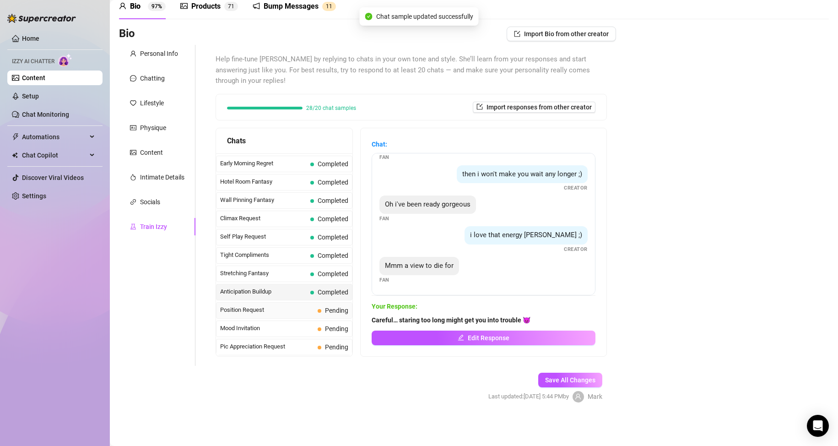
scroll to position [26, 0]
click at [299, 312] on span "Position Request" at bounding box center [267, 309] width 94 height 9
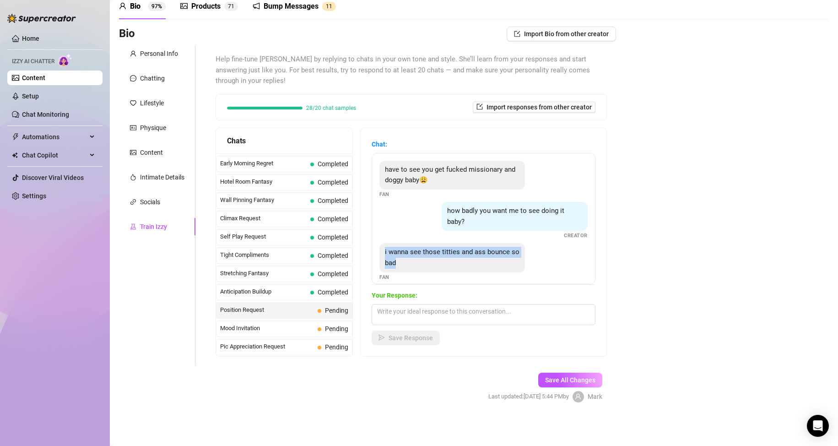
drag, startPoint x: 428, startPoint y: 259, endPoint x: 388, endPoint y: 255, distance: 40.0
click at [388, 255] on div "i wanna see those titties and ass bounce so bad" at bounding box center [452, 257] width 146 height 29
click at [466, 311] on textarea at bounding box center [484, 314] width 224 height 21
paste textarea "Oh, you want that, huh? 😏 I might just give you a little show… but only if you …"
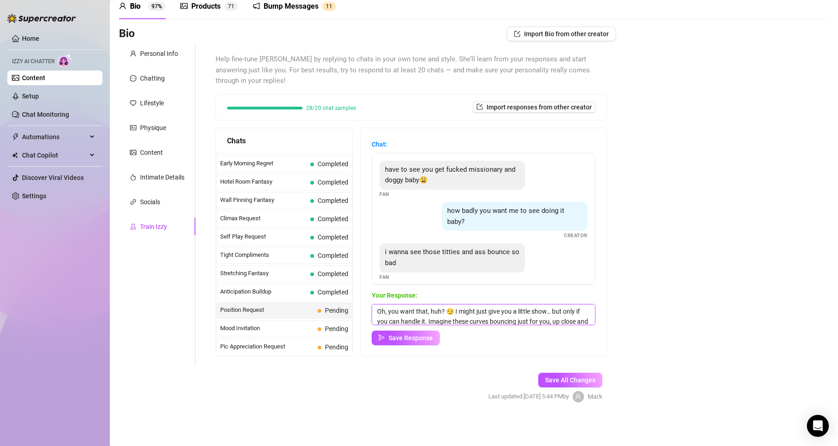
scroll to position [31, 0]
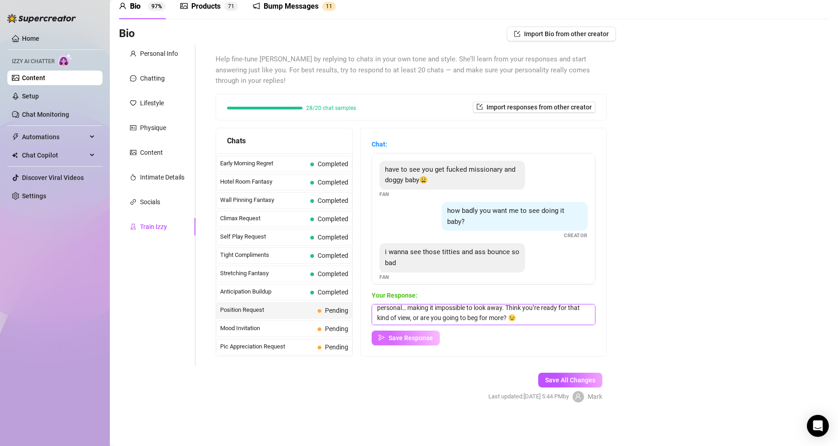
type textarea "Oh, you want that, huh? 😏 I might just give you a little show… but only if you …"
click at [433, 340] on span "Save Response" at bounding box center [411, 337] width 44 height 7
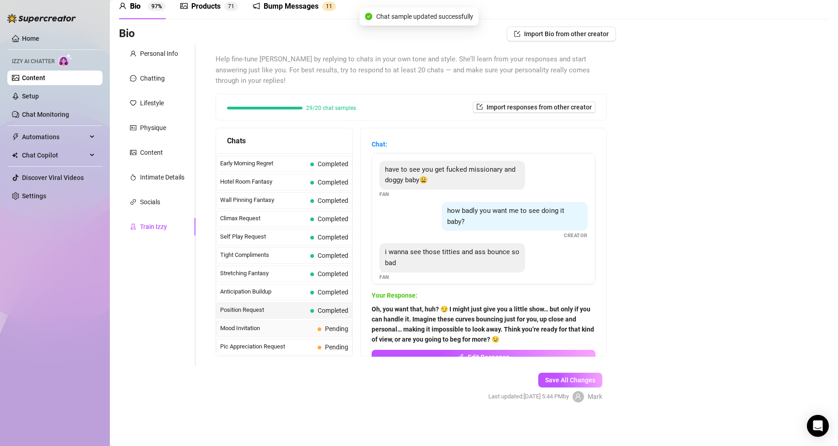
click at [280, 327] on span "Mood Invitation" at bounding box center [267, 328] width 94 height 9
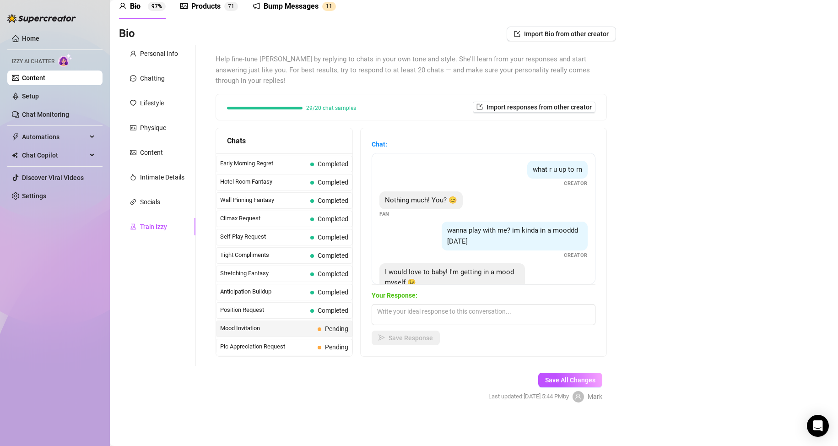
scroll to position [28, 0]
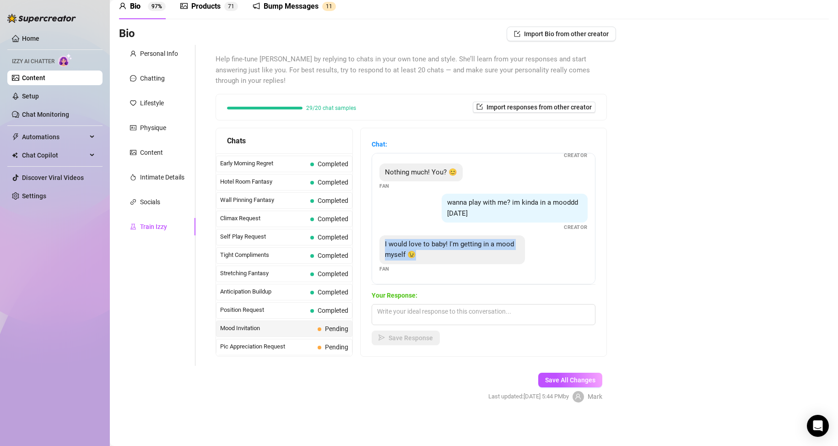
drag, startPoint x: 448, startPoint y: 254, endPoint x: 388, endPoint y: 244, distance: 61.3
click at [388, 244] on div "I would love to baby! I'm getting in a mood myself 😉" at bounding box center [452, 249] width 146 height 29
click at [465, 314] on textarea at bounding box center [484, 314] width 224 height 21
paste textarea "I love it when you get like this. Maybe I should tease you a little more… make …"
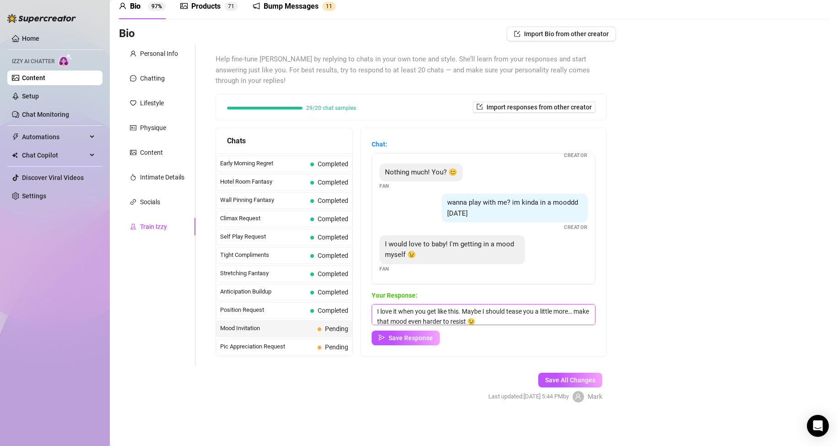
scroll to position [0, 0]
type textarea "I love it when you get like this. Maybe I should tease you a little more… make …"
drag, startPoint x: 417, startPoint y: 338, endPoint x: 402, endPoint y: 333, distance: 15.5
click at [417, 338] on span "Save Response" at bounding box center [411, 337] width 44 height 7
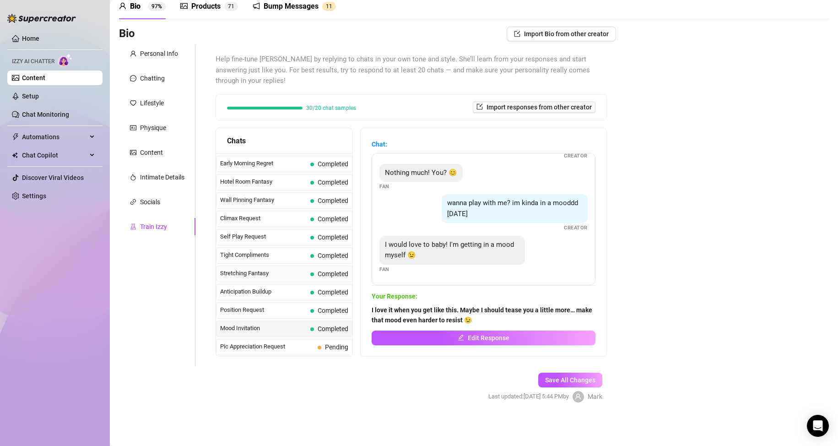
scroll to position [455, 0]
click at [288, 255] on span "Pic Appreciation Request" at bounding box center [267, 254] width 94 height 9
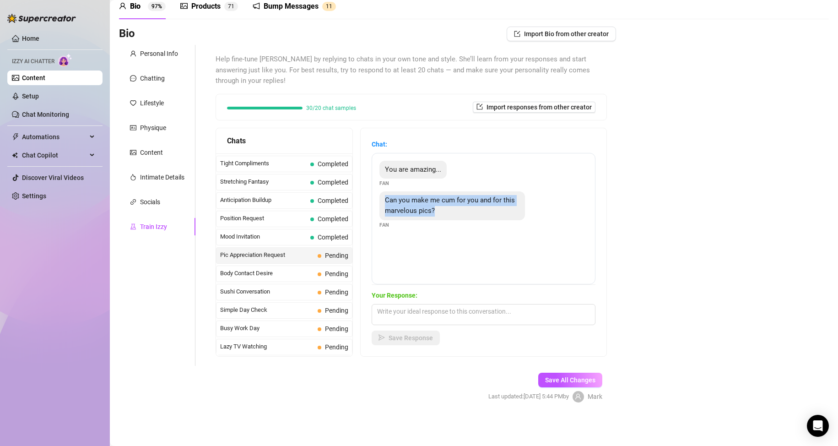
drag, startPoint x: 390, startPoint y: 200, endPoint x: 471, endPoint y: 214, distance: 82.2
click at [466, 212] on div "Can you make me cum for you and for this marvelous pics?" at bounding box center [452, 205] width 146 height 29
drag, startPoint x: 391, startPoint y: 172, endPoint x: 460, endPoint y: 174, distance: 69.2
click at [447, 171] on div "You are amazing..." at bounding box center [412, 170] width 67 height 18
click at [458, 311] on textarea at bounding box center [484, 314] width 224 height 21
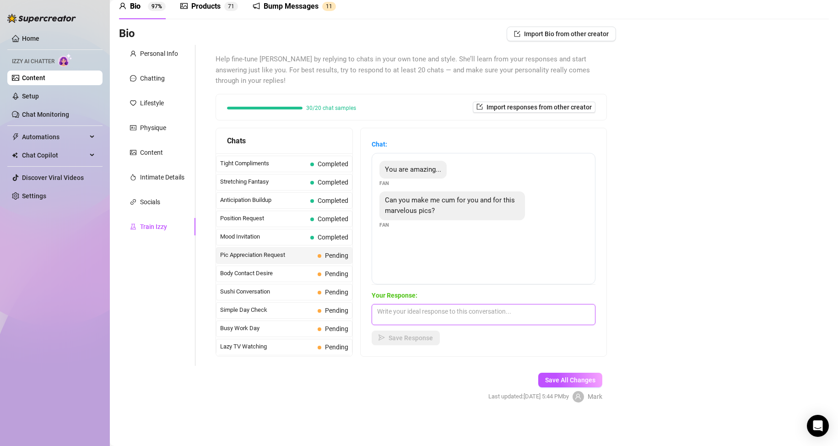
paste textarea "Mmm… you really want that, don’t you? 😏 Maybe I’ll let you… but only if you pro…"
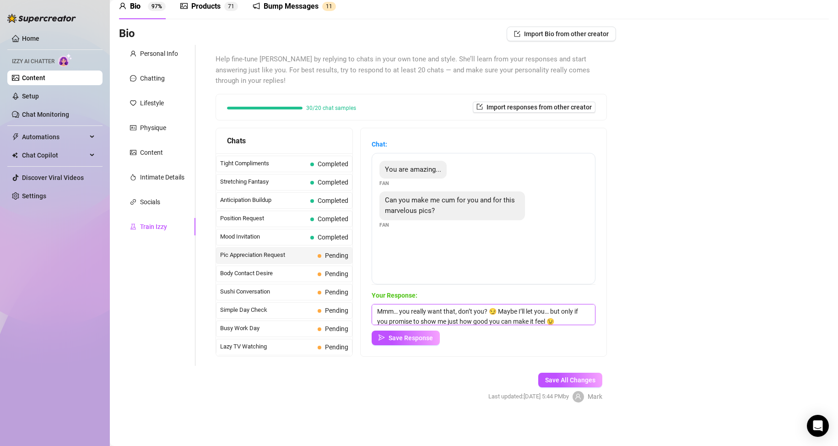
scroll to position [11, 0]
type textarea "Mmm… you really want that, don’t you? 😏 Maybe I’ll let you… but only if you pro…"
drag, startPoint x: 415, startPoint y: 338, endPoint x: 396, endPoint y: 344, distance: 20.3
click at [415, 338] on span "Save Response" at bounding box center [411, 337] width 44 height 7
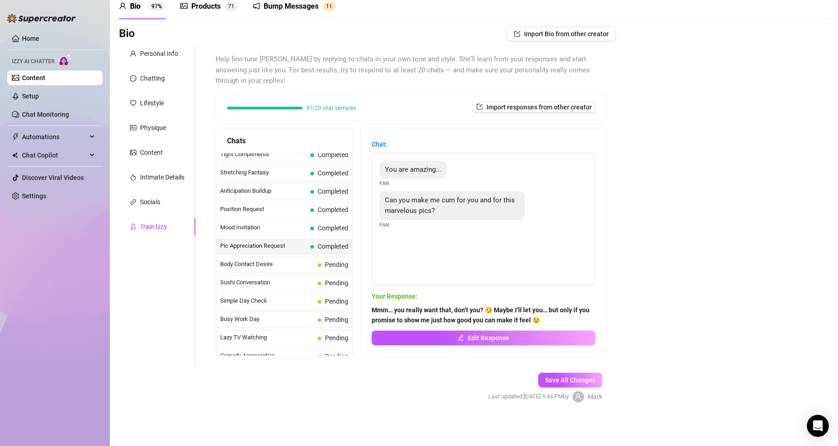
scroll to position [455, 0]
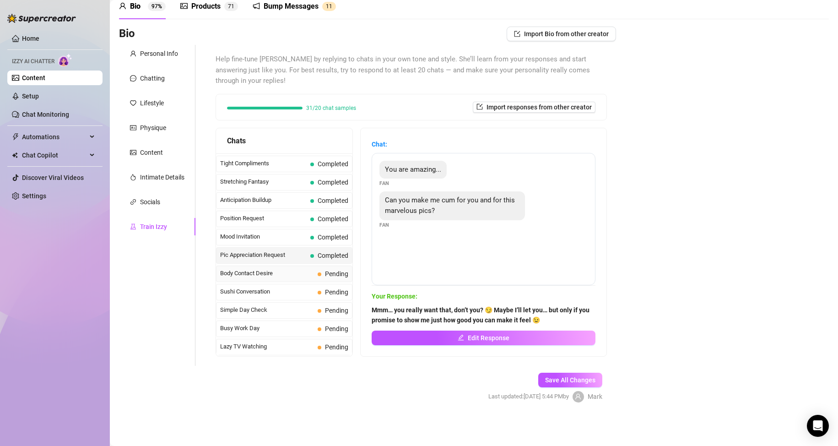
click at [292, 275] on span "Body Contact Desire" at bounding box center [267, 273] width 94 height 9
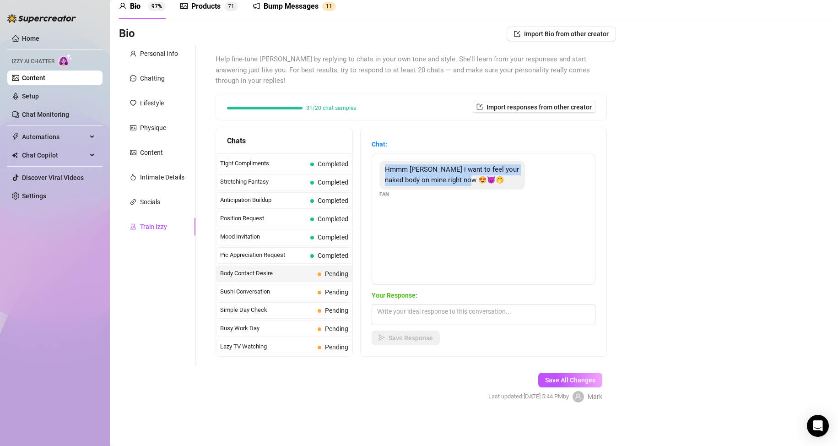
drag, startPoint x: 393, startPoint y: 168, endPoint x: 753, endPoint y: 250, distance: 368.9
click at [502, 181] on div "Hmmm [PERSON_NAME] i want to feel your naked body on mine right now 😍😈🤭" at bounding box center [452, 175] width 146 height 29
click at [449, 310] on textarea at bounding box center [484, 314] width 224 height 21
paste textarea "Oh really? You’re making it hard for me to behave… maybe I should let you get a…"
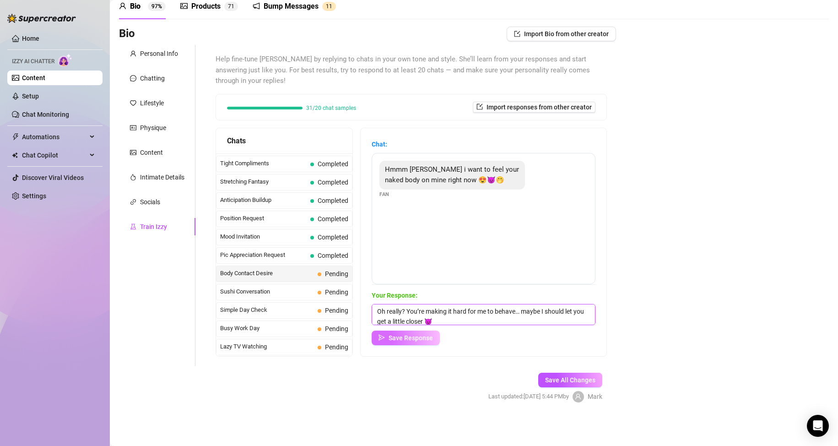
scroll to position [0, 0]
type textarea "Oh really? You’re making it hard for me to behave… maybe I should let you get a…"
click at [408, 335] on span "Save Response" at bounding box center [411, 337] width 44 height 7
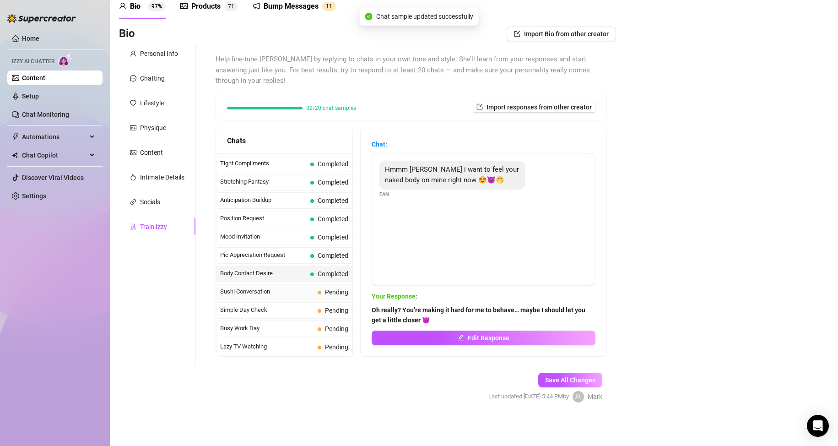
click at [296, 290] on span "Sushi Conversation" at bounding box center [267, 291] width 94 height 9
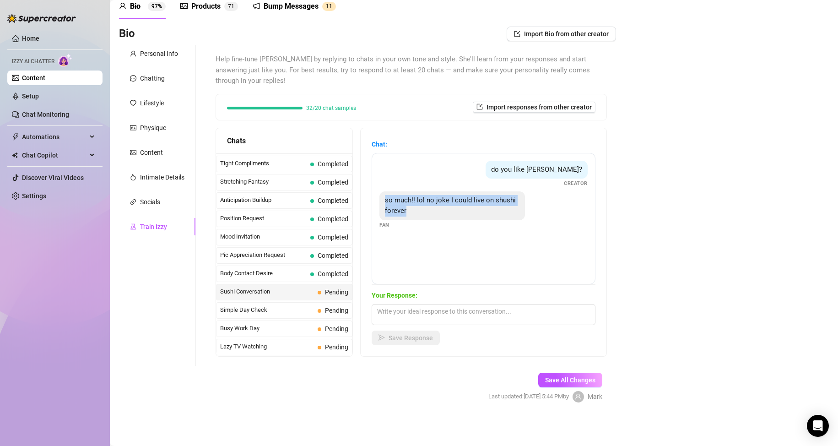
drag, startPoint x: 446, startPoint y: 209, endPoint x: 392, endPoint y: 198, distance: 54.7
click at [392, 198] on div "so much!! lol no joke I could live on shushi forever" at bounding box center [452, 205] width 146 height 29
click at [456, 313] on textarea at bounding box center [484, 314] width 224 height 21
paste textarea "[DEMOGRAPHIC_DATA], same here! I could honestly eat sushi every day and never g…"
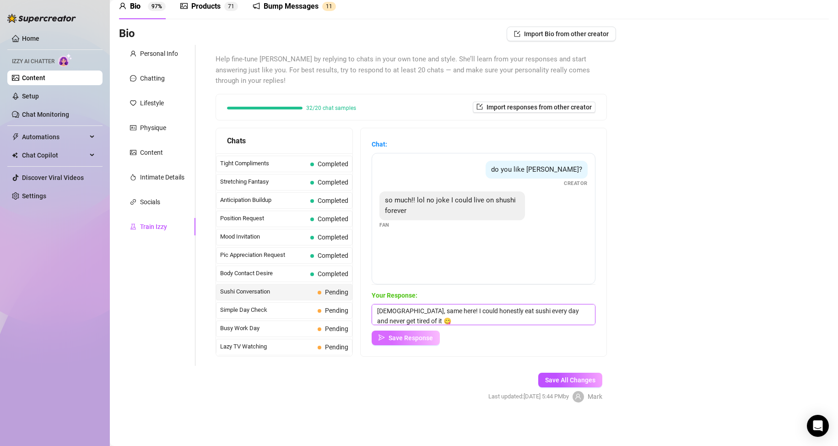
type textarea "[DEMOGRAPHIC_DATA], same here! I could honestly eat sushi every day and never g…"
click at [418, 341] on span "Save Response" at bounding box center [411, 337] width 44 height 7
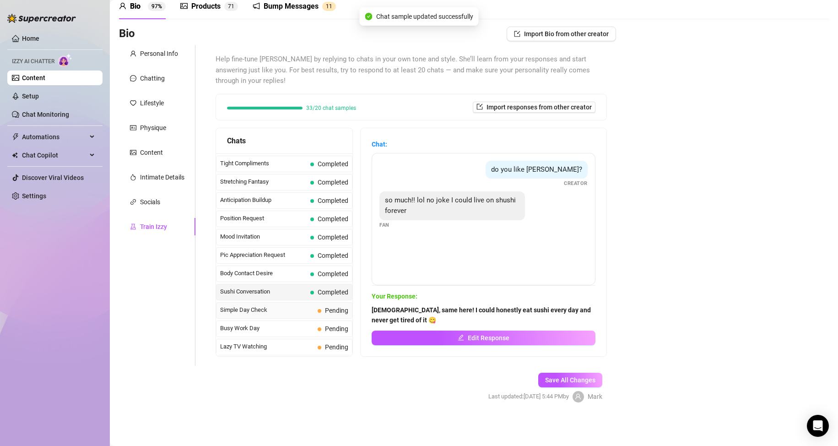
click at [291, 312] on span "Simple Day Check" at bounding box center [267, 309] width 94 height 9
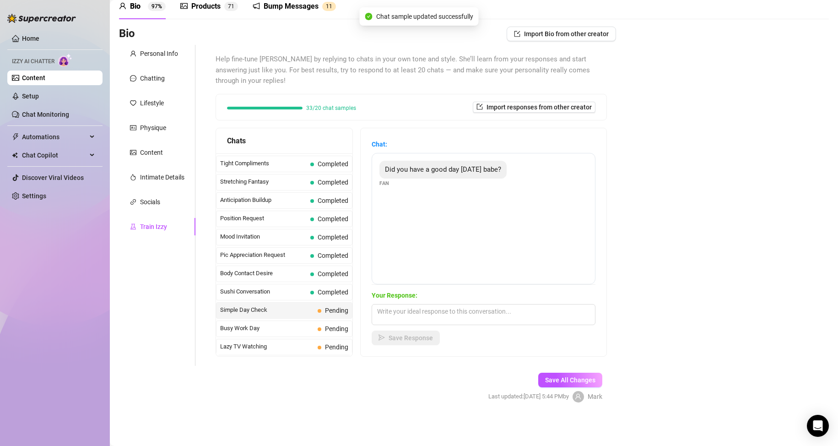
click at [291, 312] on span "Simple Day Check" at bounding box center [267, 309] width 94 height 9
drag, startPoint x: 392, startPoint y: 169, endPoint x: 509, endPoint y: 168, distance: 116.3
click at [507, 168] on div "Did you have a good day [DATE] babe?" at bounding box center [442, 170] width 127 height 18
click at [454, 315] on textarea at bounding box center [484, 314] width 224 height 21
paste textarea "It was good… but I think it could’ve been amazing if you were around"
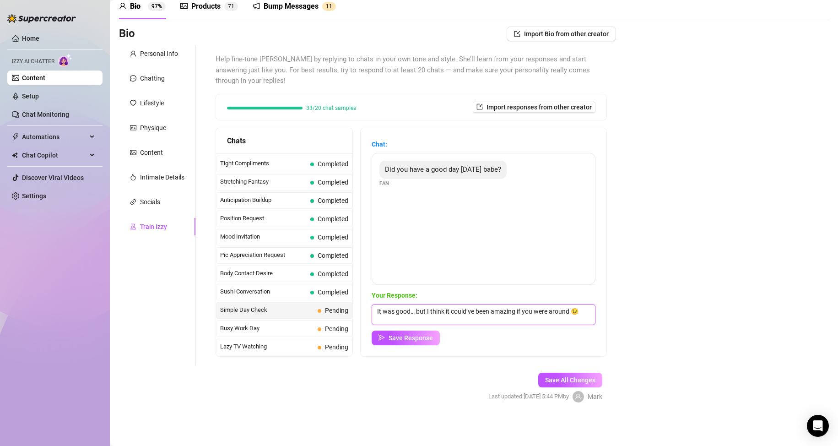
scroll to position [0, 0]
drag, startPoint x: 421, startPoint y: 314, endPoint x: 368, endPoint y: 297, distance: 55.3
click at [369, 298] on div "Chat: Did you have a good day [DATE] babe? Fan Your Response: It was good… but …" at bounding box center [484, 242] width 246 height 228
paste textarea "Hmm… my day was okay, but it’s way better now that you messaged me 😘… did you h…"
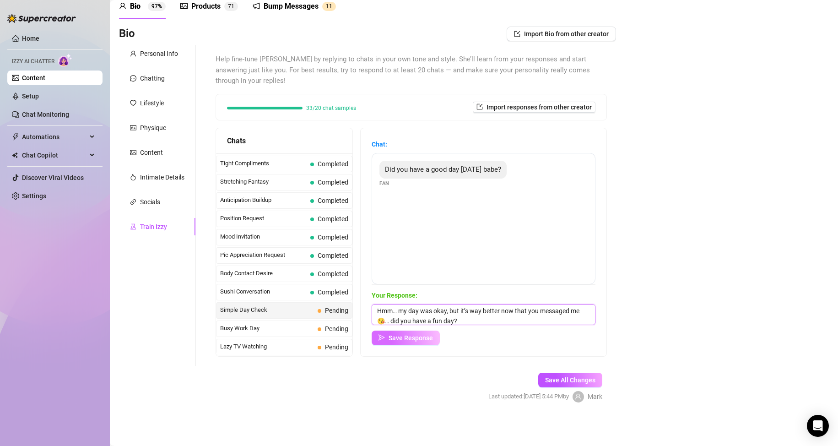
type textarea "Hmm… my day was okay, but it’s way better now that you messaged me 😘… did you h…"
click at [423, 340] on span "Save Response" at bounding box center [411, 337] width 44 height 7
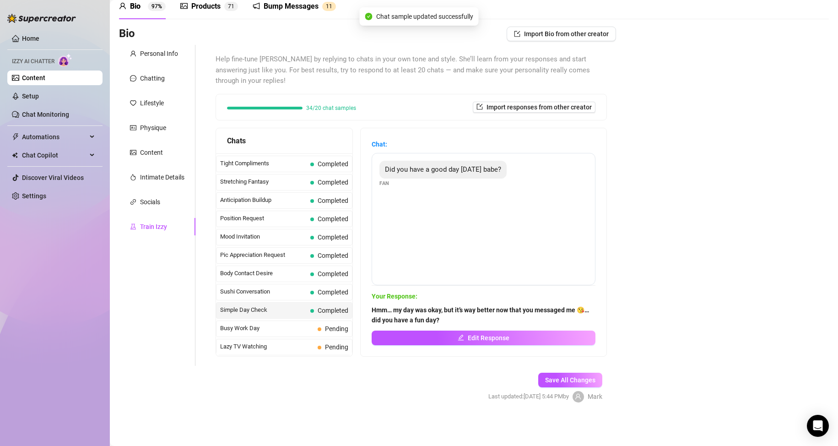
scroll to position [501, 0]
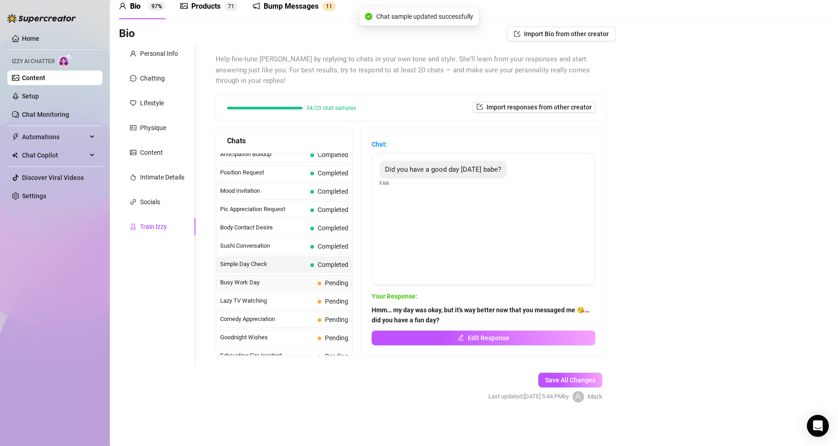
click at [295, 284] on span "Busy Work Day" at bounding box center [267, 282] width 94 height 9
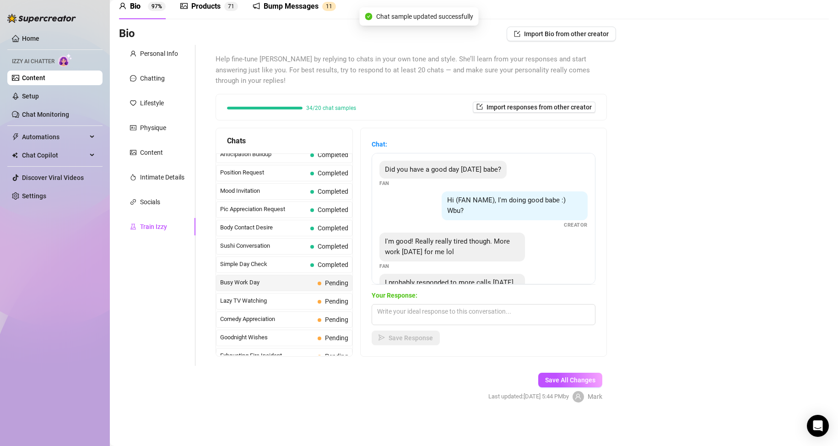
click at [295, 283] on span "Busy Work Day" at bounding box center [267, 282] width 94 height 9
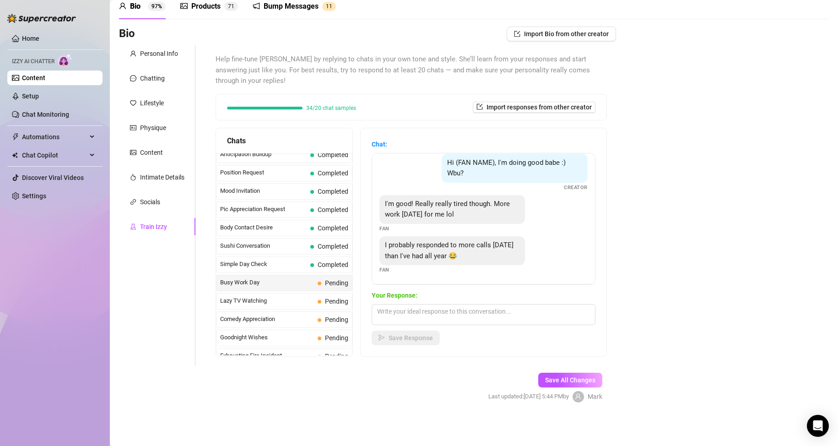
scroll to position [39, 0]
drag, startPoint x: 391, startPoint y: 203, endPoint x: 487, endPoint y: 211, distance: 96.0
click at [487, 211] on div "I'm good! Really really tired though. More work [DATE] for me lol" at bounding box center [452, 208] width 146 height 29
drag, startPoint x: 391, startPoint y: 244, endPoint x: 488, endPoint y: 253, distance: 97.9
click at [488, 253] on div "I probably responded to more calls [DATE] than I've had all year 😂" at bounding box center [452, 249] width 146 height 29
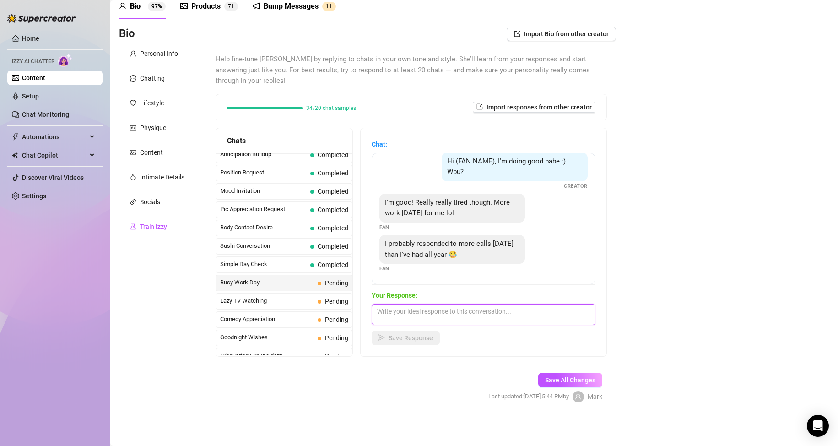
click at [447, 313] on textarea at bounding box center [484, 314] width 224 height 21
paste textarea "Aww"
click at [454, 313] on textarea "Aww..." at bounding box center [484, 314] width 224 height 21
paste textarea "sounds like you’ve had a long, exhausting day! I wish I could be there to help …"
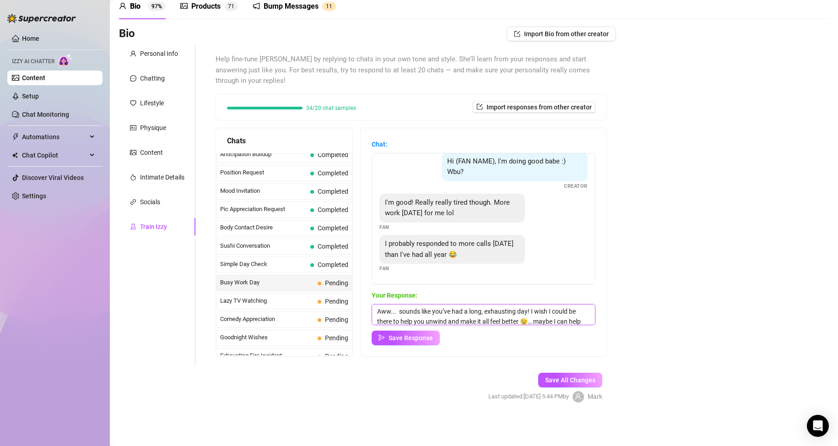
scroll to position [11, 0]
drag, startPoint x: 547, startPoint y: 313, endPoint x: 552, endPoint y: 314, distance: 4.6
click at [552, 314] on textarea "Aww... sounds like you’ve had a long, exhausting day! I wish I could be there t…" at bounding box center [484, 314] width 224 height 21
type textarea "Aww... sounds like you’ve had a long, exhausting day! I wish I could be there t…"
click at [431, 339] on span "Save Response" at bounding box center [411, 337] width 44 height 7
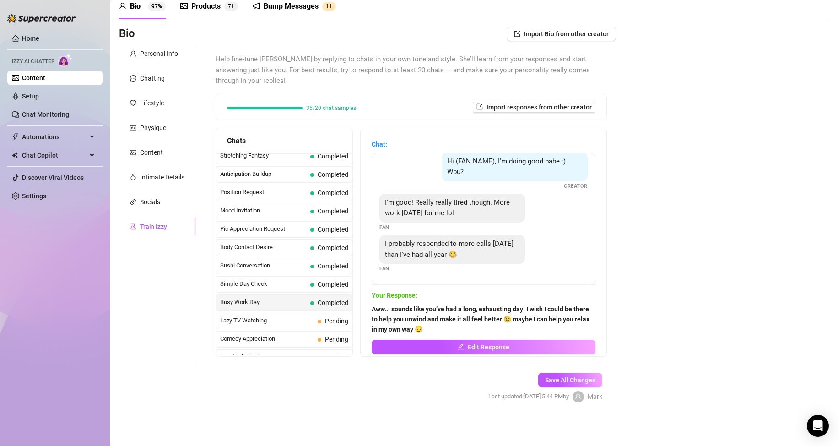
scroll to position [501, 0]
click at [299, 295] on div "Lazy TV Watching Pending" at bounding box center [284, 301] width 136 height 16
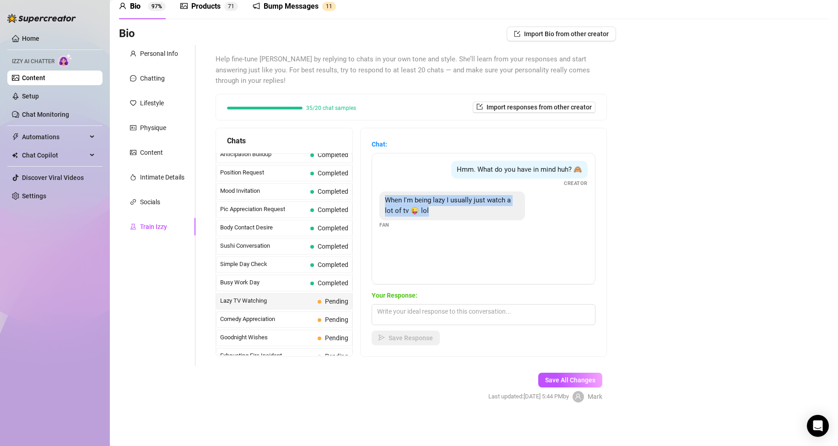
drag, startPoint x: 431, startPoint y: 220, endPoint x: 390, endPoint y: 212, distance: 41.5
click at [390, 212] on div "When I'm being lazy I usually just watch a lot of tv 😜 lol" at bounding box center [452, 205] width 146 height 29
drag, startPoint x: 478, startPoint y: 323, endPoint x: 477, endPoint y: 317, distance: 6.0
click at [477, 318] on textarea at bounding box center [484, 314] width 224 height 21
click at [478, 313] on textarea at bounding box center [484, 314] width 224 height 21
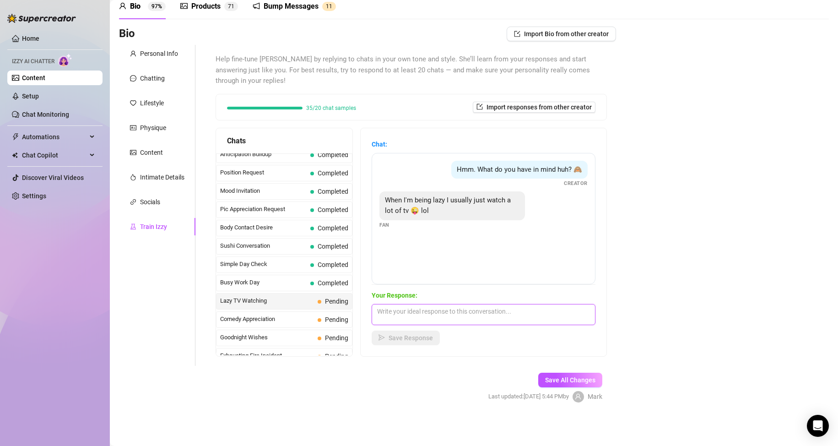
paste textarea "Haha, TV’s great… but I bet I could give you a way better show 😈"
type textarea "Haha, TV’s great… but I bet I could give you a way better show 😈"
click at [417, 338] on span "Save Response" at bounding box center [411, 337] width 44 height 7
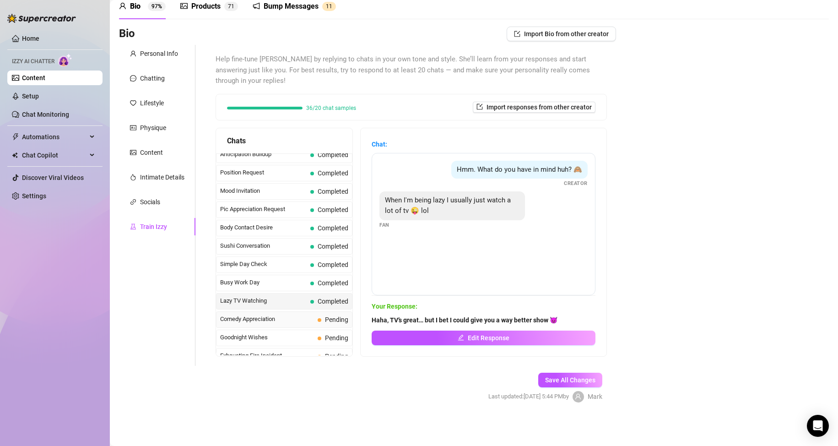
click at [286, 325] on div "Comedy Appreciation Pending" at bounding box center [284, 319] width 136 height 16
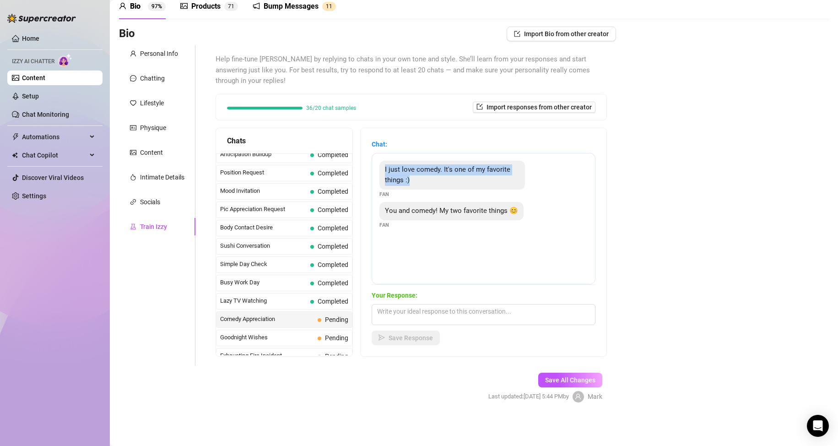
drag, startPoint x: 430, startPoint y: 179, endPoint x: 391, endPoint y: 168, distance: 40.9
click at [391, 168] on div "I just love comedy. It's one of my favorite things :)" at bounding box center [452, 175] width 146 height 29
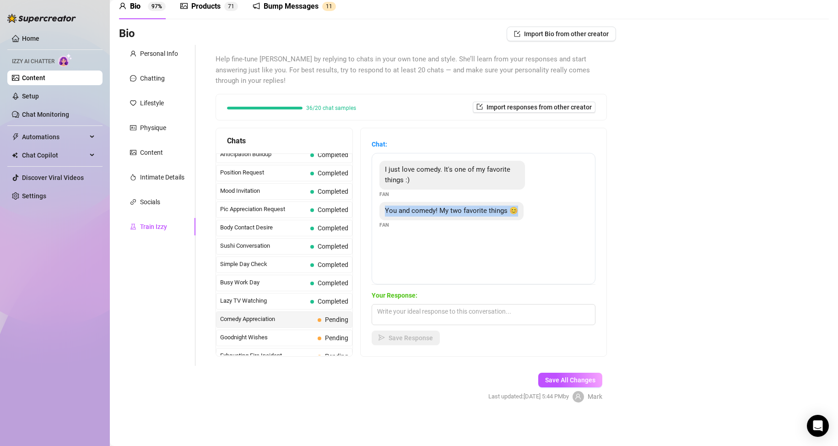
drag, startPoint x: 407, startPoint y: 221, endPoint x: 388, endPoint y: 212, distance: 20.9
click at [388, 212] on div "You and comedy! My two favorite things 😊" at bounding box center [451, 211] width 144 height 18
click at [456, 307] on textarea at bounding box center [484, 314] width 224 height 21
paste textarea "Aww, that’s adorable 😊… I think we could make a really fun combo… laughter and …"
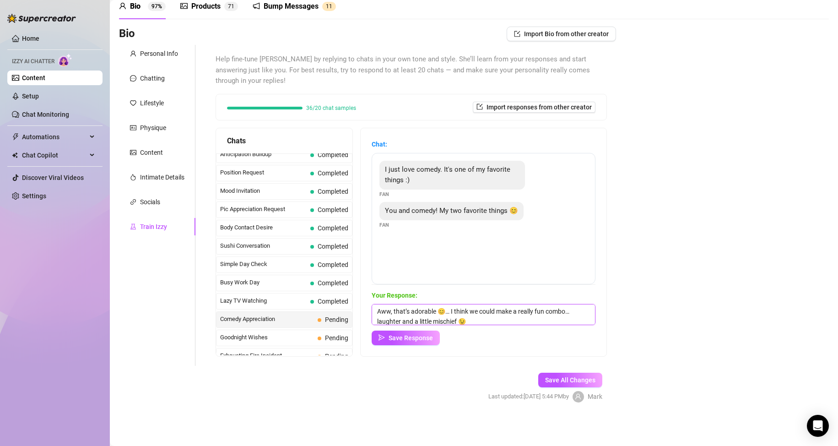
scroll to position [0, 0]
click at [457, 312] on textarea "Aww, that’s adorable 😊… I think we could make a really fun combo… laughter and …" at bounding box center [484, 314] width 224 height 21
type textarea "Aww, that’s adorable 😊 I think we could make a really fun combo… laughter and a…"
click at [431, 340] on span "Save Response" at bounding box center [411, 337] width 44 height 7
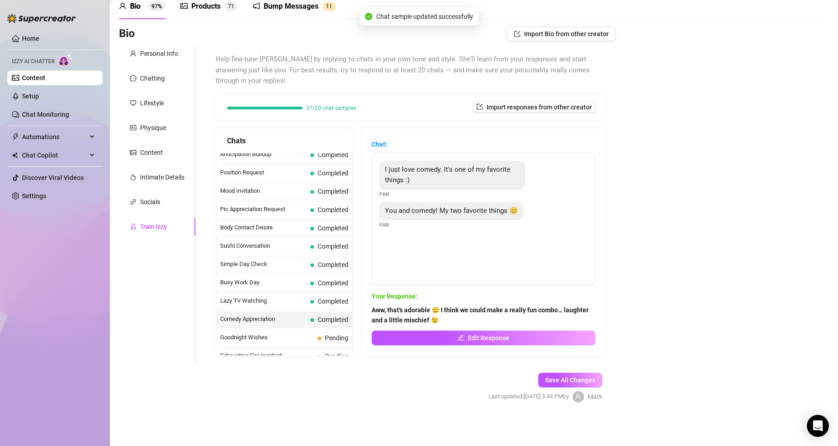
scroll to position [547, 0]
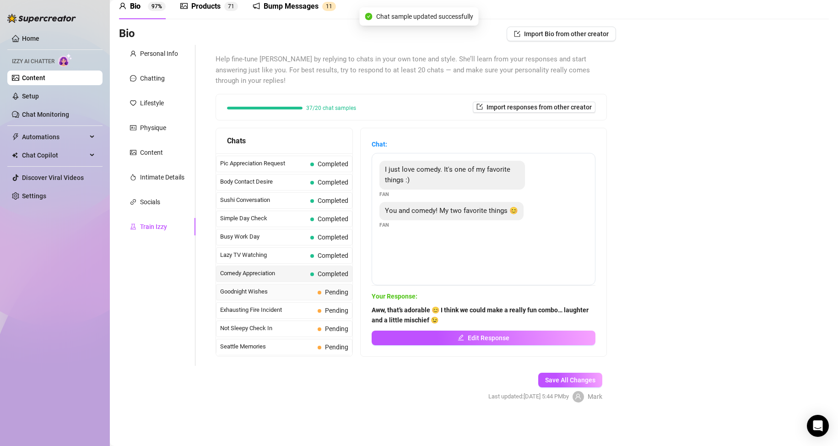
click at [291, 291] on span "Goodnight Wishes" at bounding box center [267, 291] width 94 height 9
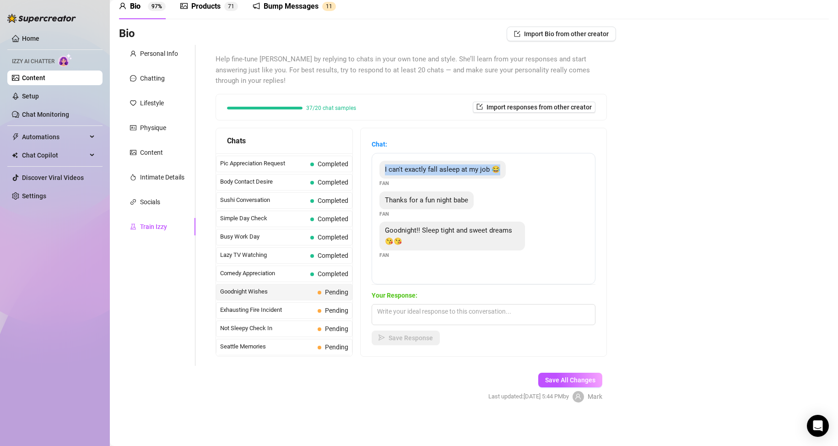
drag, startPoint x: 386, startPoint y: 170, endPoint x: 507, endPoint y: 164, distance: 121.0
click at [507, 164] on div "I can't exactly fall asleep at my job 😂 Fan Thanks for a fun night babe Fan Goo…" at bounding box center [484, 218] width 224 height 131
drag, startPoint x: 392, startPoint y: 202, endPoint x: 484, endPoint y: 201, distance: 92.5
click at [484, 201] on div "Thanks for a fun night babe Fan" at bounding box center [483, 204] width 208 height 27
drag, startPoint x: 391, startPoint y: 234, endPoint x: 447, endPoint y: 245, distance: 57.4
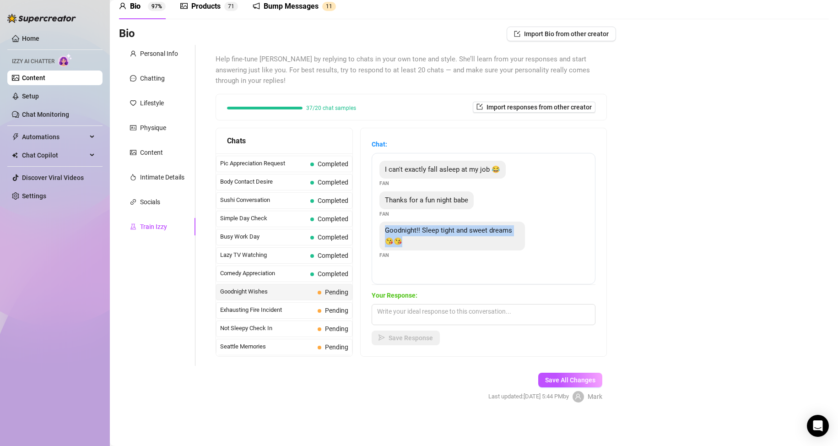
click at [446, 244] on div "Goodnight!! Sleep tight and sweet dreams 😘😘" at bounding box center [452, 236] width 146 height 29
click at [433, 312] on textarea at bounding box center [484, 314] width 224 height 21
paste textarea "Goodnight,"
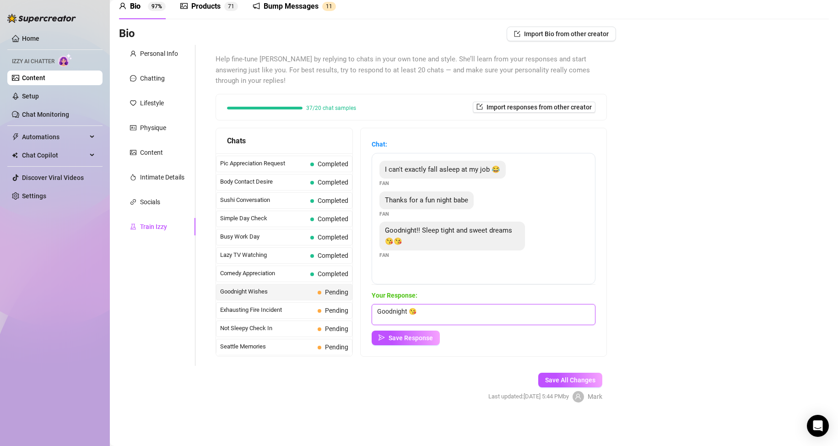
click at [470, 314] on textarea "Goodnight 😘" at bounding box center [484, 314] width 224 height 21
paste textarea "maybe I’ll be in your dreams making it even harder to sleep"
drag, startPoint x: 417, startPoint y: 320, endPoint x: 384, endPoint y: 311, distance: 33.8
click at [379, 309] on textarea "Goodnight 😘 maybe I’ll be in your dreams making it even harder to sleep" at bounding box center [484, 314] width 224 height 21
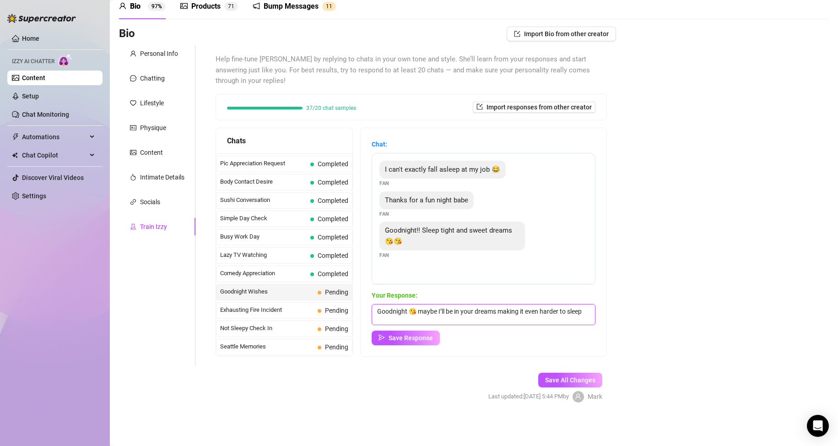
paste textarea "Aww, that sounds like a long night 😘… I’m so glad we got to have some fun toget…"
click at [465, 317] on textarea "Aww, that sounds like a long night 😘… I’m so glad we got to have some fun toget…" at bounding box center [484, 314] width 224 height 21
paste textarea "Can’t wait to talk again soon and make the next night even more exciting 😉"
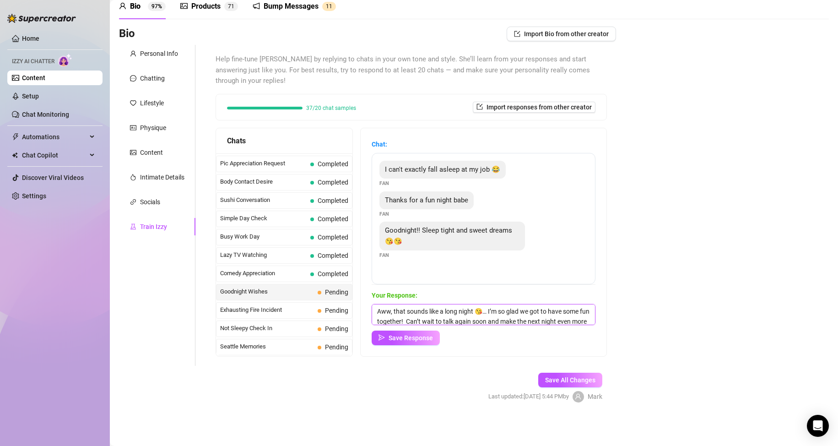
click at [497, 310] on textarea "Aww, that sounds like a long night 😘… I’m so glad we got to have some fun toget…" at bounding box center [484, 314] width 224 height 21
click at [481, 322] on textarea "Aww, that sounds like a long night 😘 I’m so glad we got to have some fun togeth…" at bounding box center [484, 314] width 224 height 21
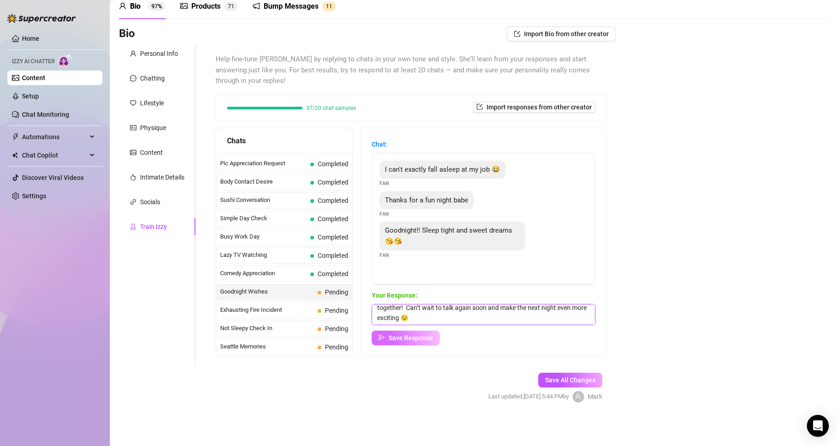
type textarea "Aww, that sounds like a long night 😘 I’m so glad we got to have some fun togeth…"
drag, startPoint x: 415, startPoint y: 342, endPoint x: 410, endPoint y: 340, distance: 5.1
click at [414, 342] on button "Save Response" at bounding box center [406, 337] width 68 height 15
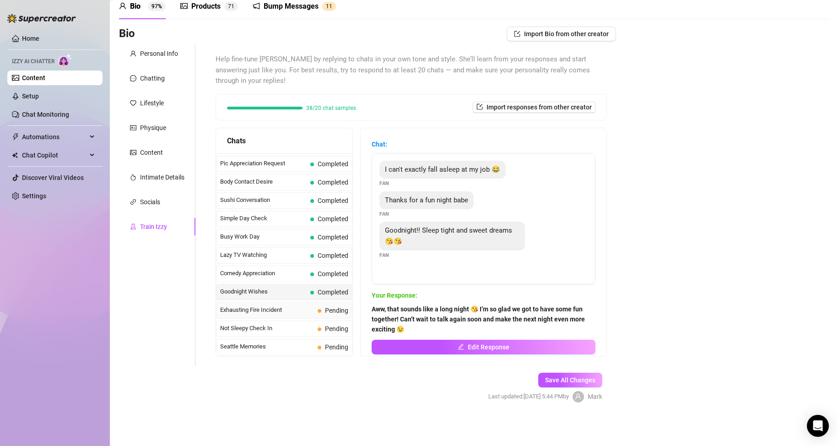
click at [285, 313] on span "Exhausting Fire Incident" at bounding box center [267, 309] width 94 height 9
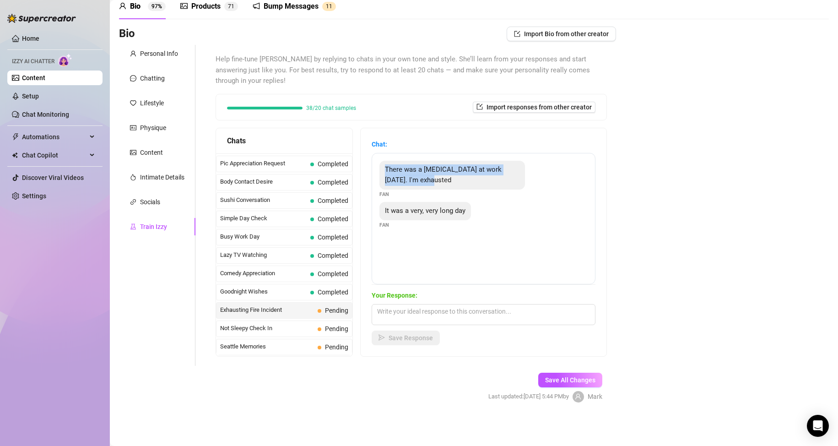
drag, startPoint x: 429, startPoint y: 179, endPoint x: 386, endPoint y: 168, distance: 44.0
click at [386, 168] on div "There was a [MEDICAL_DATA] at work [DATE]. I'm exhausted Fan It was a very, ver…" at bounding box center [484, 218] width 224 height 131
click at [436, 314] on textarea at bounding box center [484, 314] width 224 height 21
paste textarea "Oh wow… that sounds intense"
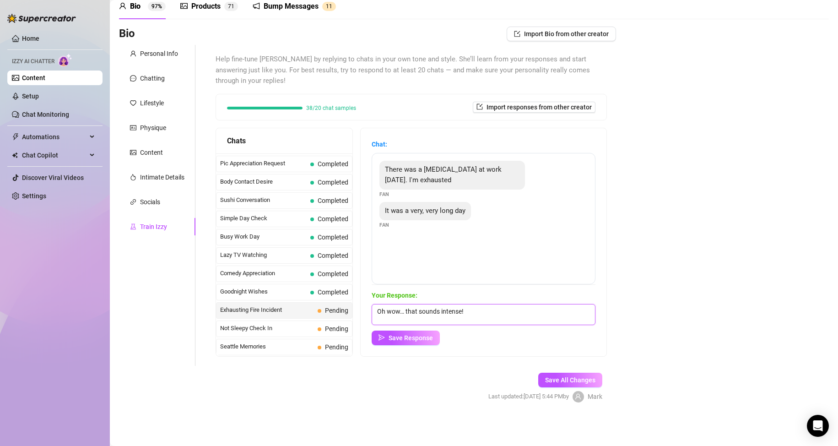
click at [489, 314] on textarea "Oh wow… that sounds intense!" at bounding box center [484, 314] width 224 height 21
paste textarea "you must be completely drained! I wish I could be there to help you relax and t…"
click at [430, 311] on textarea "Oh wow… that sounds intense! you must be completely drained! I wish I could be …" at bounding box center [484, 314] width 224 height 21
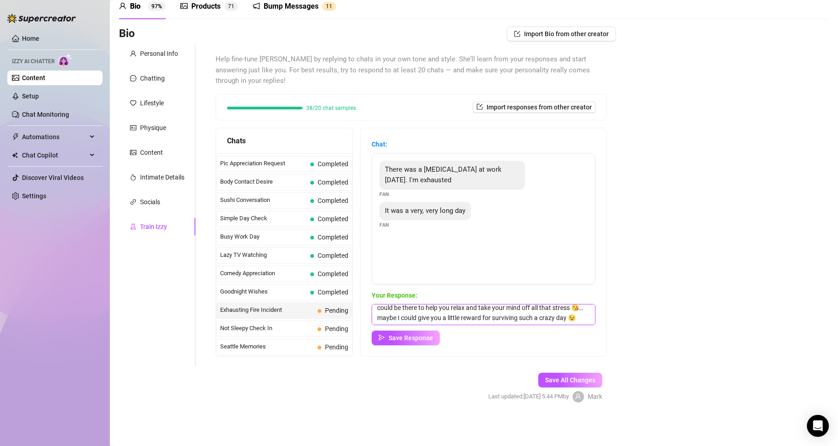
click at [430, 309] on textarea "Oh wow… that sounds intense! you must be completely drained! I wish I could be …" at bounding box center [484, 314] width 224 height 21
type textarea "Oh wow… that sounds intense! you must be completely drained! I wish I could be …"
click at [426, 339] on span "Save Response" at bounding box center [411, 337] width 44 height 7
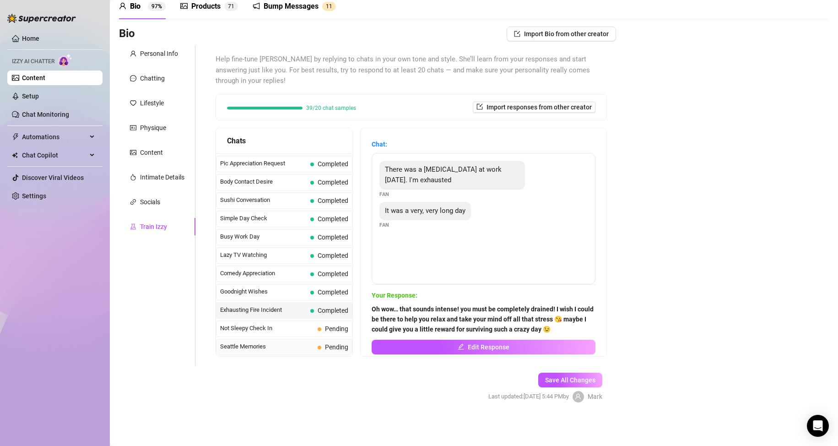
scroll to position [593, 0]
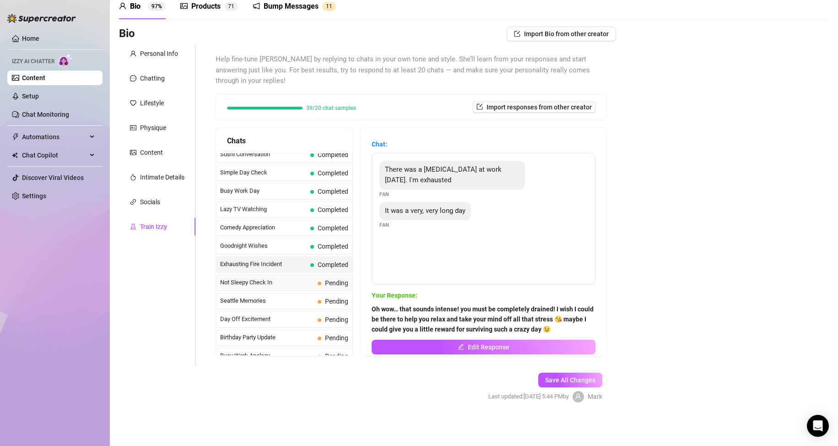
click at [284, 285] on span "Not Sleepy Check In" at bounding box center [267, 282] width 94 height 9
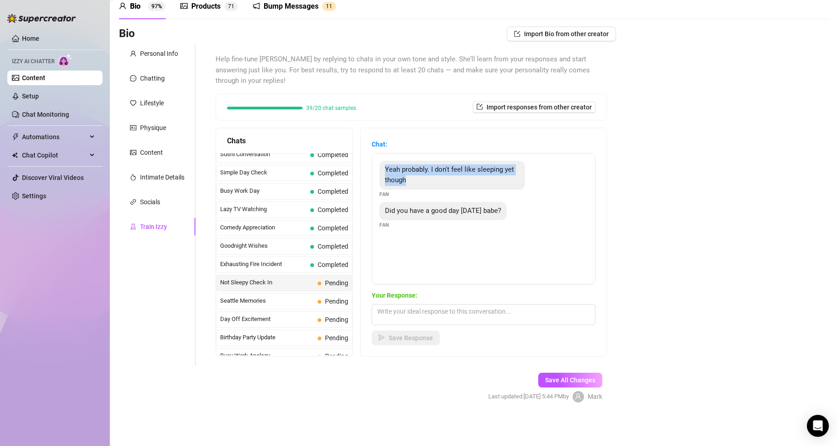
drag, startPoint x: 435, startPoint y: 180, endPoint x: 386, endPoint y: 170, distance: 49.6
click at [386, 170] on div "Yeah probably. I don't feel like sleeping yet though Fan Did you have a good da…" at bounding box center [484, 218] width 224 height 131
drag, startPoint x: 392, startPoint y: 211, endPoint x: 509, endPoint y: 219, distance: 116.6
click at [509, 219] on div "Did you have a good day [DATE] babe? Fan" at bounding box center [483, 215] width 208 height 27
click at [455, 311] on textarea at bounding box center [484, 314] width 224 height 21
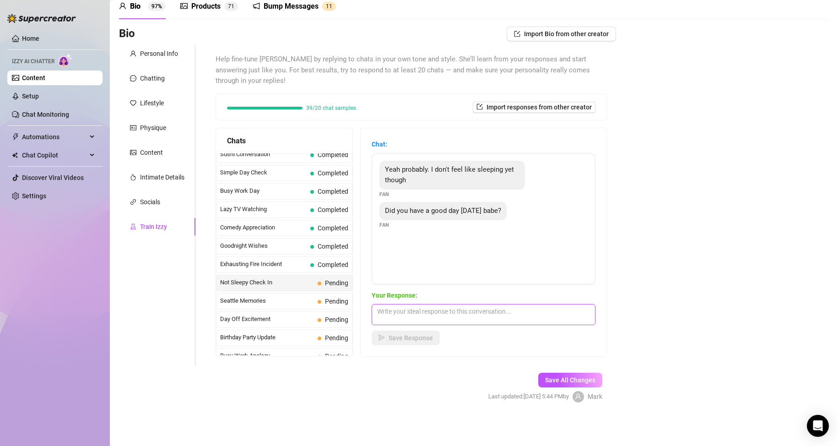
paste textarea "Mmm… sounds like someone wants to stay up with me"
click at [575, 312] on textarea "Mmm… sounds like someone wants to stay up with me 😉" at bounding box center [484, 314] width 224 height 21
paste textarea "my day was good, but I think it’d be even better if I had you keeping me compan…"
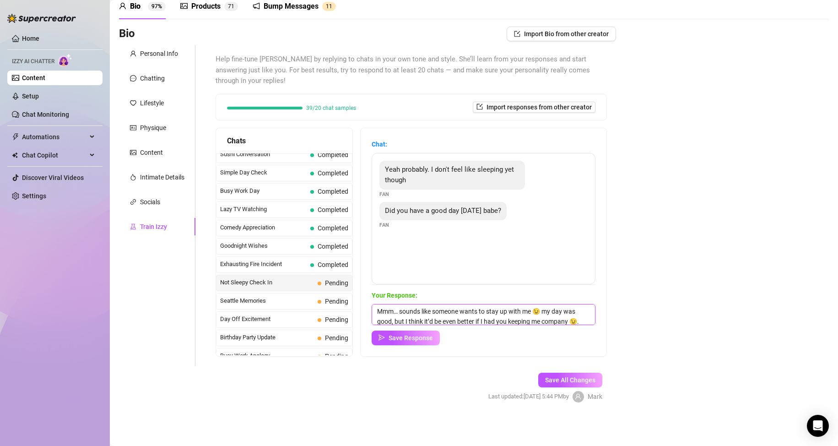
scroll to position [11, 0]
click at [423, 319] on textarea "Mmm… sounds like someone wants to stay up with me 😉 my day was good, but I thin…" at bounding box center [484, 314] width 224 height 21
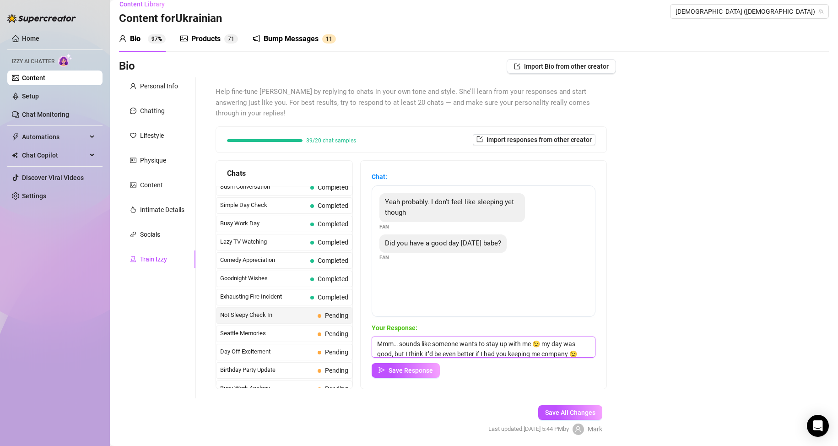
scroll to position [0, 0]
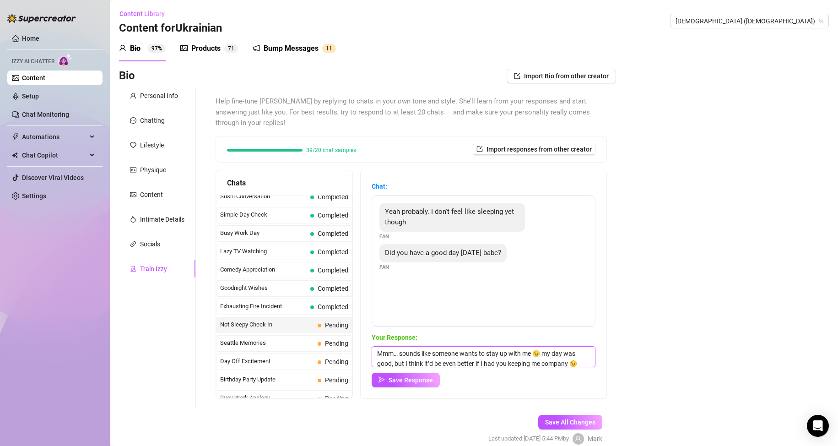
click at [558, 354] on textarea "Mmm… sounds like someone wants to stay up with me 😉 my day was good, but I thin…" at bounding box center [484, 356] width 224 height 21
type textarea "Mmm… sounds like someone wants to stay up with me 😉 My day was good, but I thin…"
drag, startPoint x: 426, startPoint y: 375, endPoint x: 815, endPoint y: 313, distance: 394.5
click at [428, 375] on button "Save Response" at bounding box center [406, 380] width 68 height 15
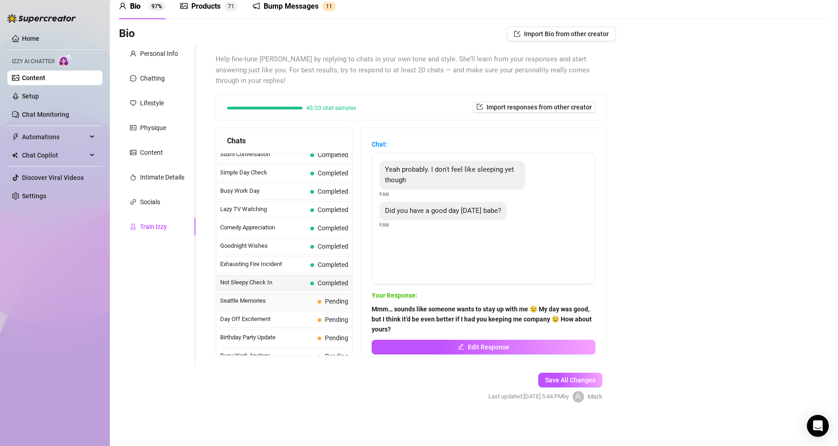
scroll to position [639, 0]
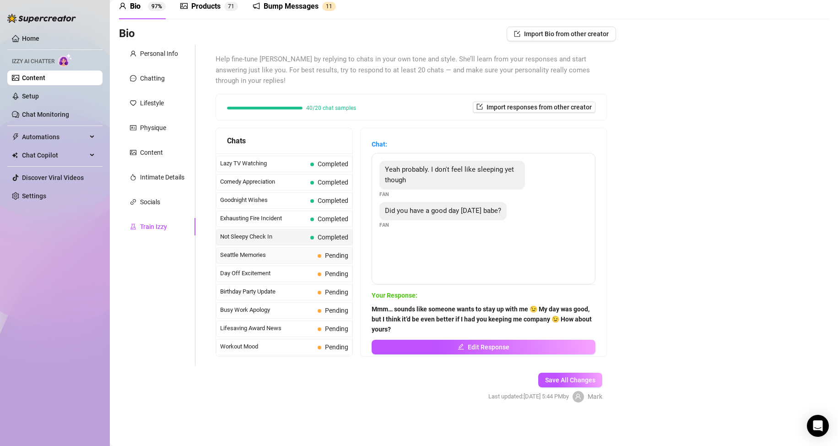
click at [289, 256] on span "Seattle Memories" at bounding box center [267, 254] width 94 height 9
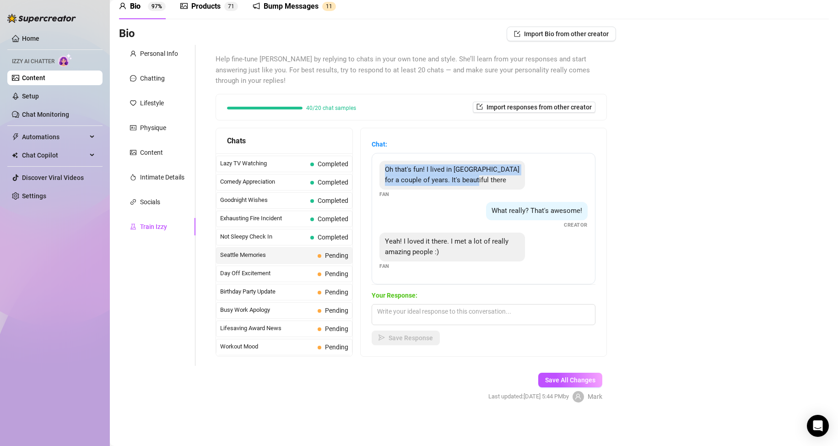
drag, startPoint x: 499, startPoint y: 180, endPoint x: 389, endPoint y: 171, distance: 110.2
click at [389, 171] on div "Oh that's fun! I lived in [GEOGRAPHIC_DATA] for a couple of years. It's beautif…" at bounding box center [452, 175] width 146 height 29
click at [445, 226] on div "What really? That's awesome! Creator" at bounding box center [483, 215] width 208 height 27
drag, startPoint x: 393, startPoint y: 171, endPoint x: 497, endPoint y: 182, distance: 104.5
click at [497, 182] on div "Oh that's fun! I lived in [GEOGRAPHIC_DATA] for a couple of years. It's beautif…" at bounding box center [452, 175] width 146 height 29
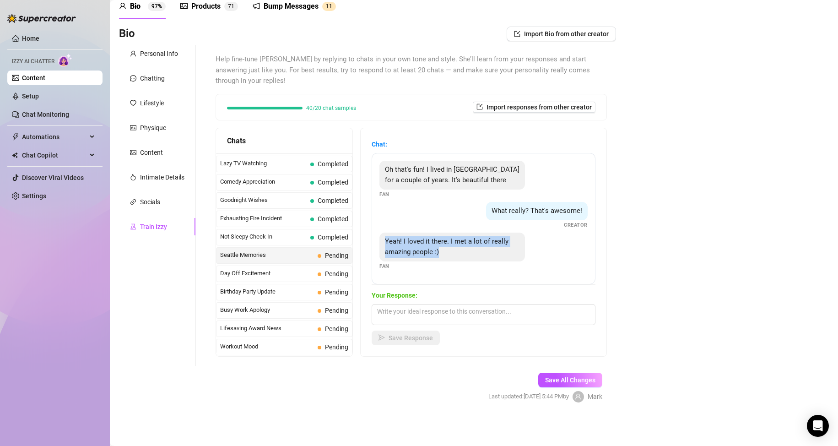
drag, startPoint x: 448, startPoint y: 251, endPoint x: 392, endPoint y: 241, distance: 56.8
click at [392, 241] on div "Yeah! I loved it there. I met a lot of really amazing people :)" at bounding box center [452, 247] width 146 height 29
click at [482, 312] on textarea at bounding box center [484, 314] width 224 height 21
paste textarea "Aww, that sounds amazing!"
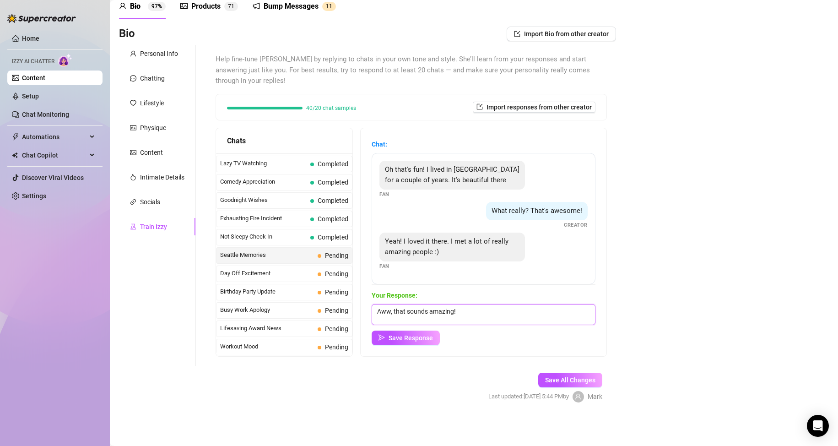
click at [520, 315] on textarea "Aww, that sounds amazing!" at bounding box center [484, 314] width 224 height 21
paste textarea "Meeting great people always makes a place feel even more special. I can imagine…"
type textarea "Aww, that sounds amazing! Meeting great people always makes a place feel even m…"
click at [417, 338] on span "Save Response" at bounding box center [411, 337] width 44 height 7
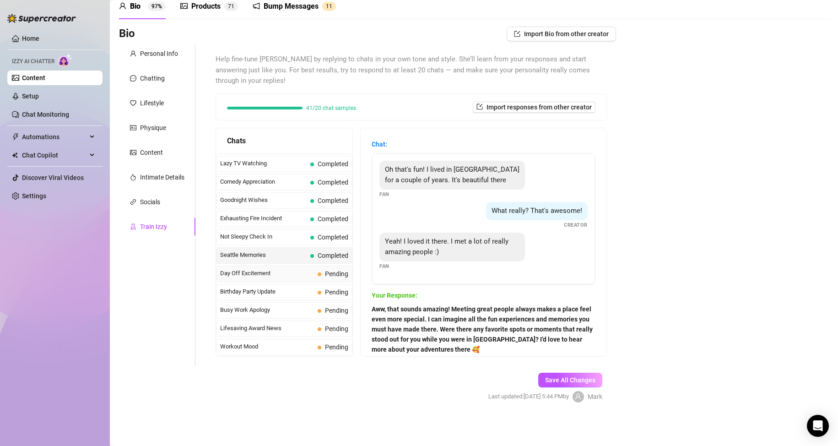
click at [290, 275] on span "Day Off Excitement" at bounding box center [267, 273] width 94 height 9
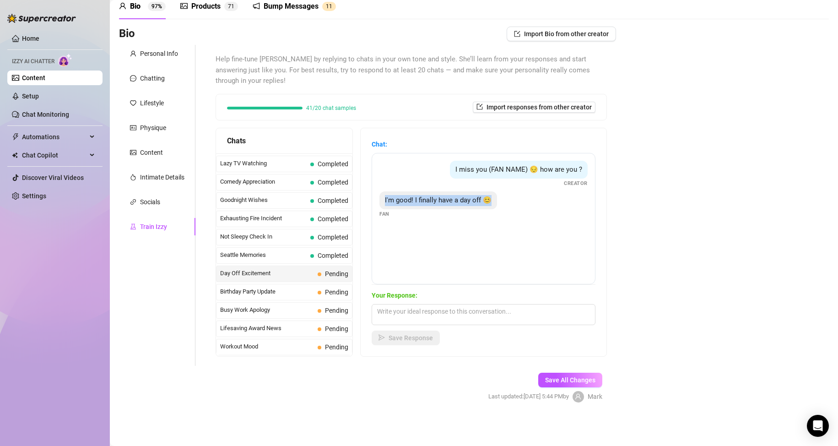
drag, startPoint x: 392, startPoint y: 200, endPoint x: 499, endPoint y: 202, distance: 107.1
click at [497, 202] on div "I'm good! I finally have a day off 😊" at bounding box center [438, 200] width 118 height 18
click at [450, 317] on textarea at bounding box center [484, 314] width 224 height 21
paste textarea "That sounds amazing"
click at [493, 307] on textarea "That sounds amazing 🥰" at bounding box center [484, 314] width 224 height 21
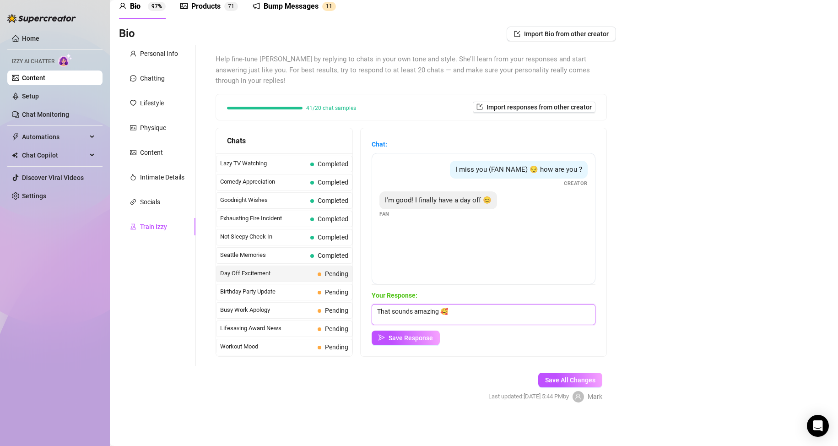
paste textarea "How are you planning to spend it"
click at [573, 313] on textarea "That sounds amazing 🥰 How are you planning to spend it..." at bounding box center [484, 314] width 224 height 21
paste textarea "elaxing, having fun, or maybe a little bit of both? I hope you’re treating your…"
click at [386, 320] on textarea "That sounds amazing 🥰 How are you planning to spend it... elaxing, having fun, …" at bounding box center [484, 314] width 224 height 21
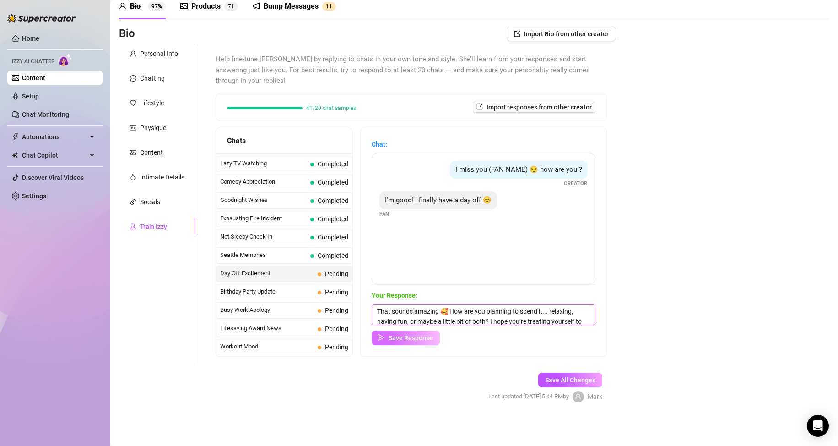
scroll to position [0, 0]
type textarea "That sounds amazing 🥰 How are you planning to spend it... relaxing, having fun,…"
click at [415, 338] on span "Save Response" at bounding box center [411, 337] width 44 height 7
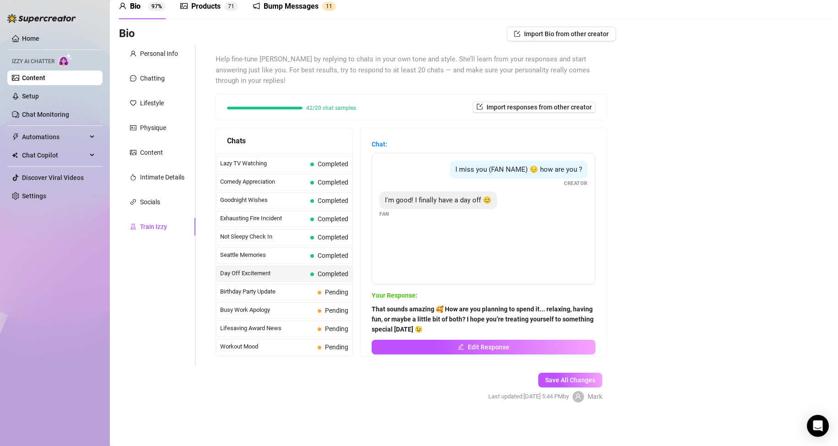
click at [45, 81] on link "Content" at bounding box center [33, 77] width 23 height 7
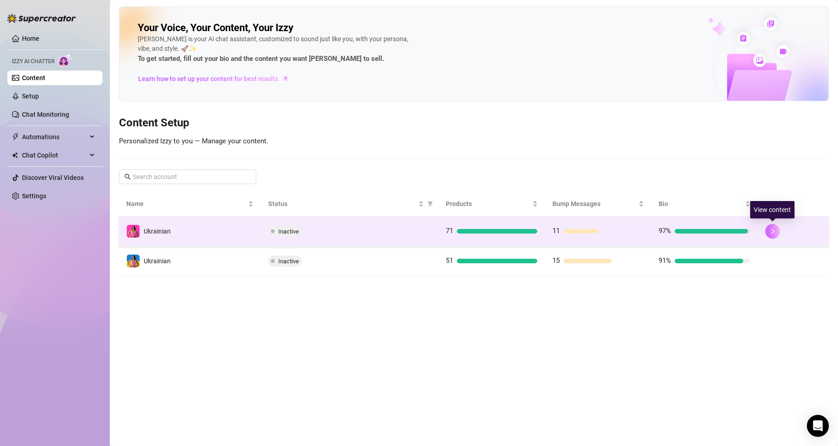
click at [775, 230] on icon "right" at bounding box center [772, 231] width 6 height 6
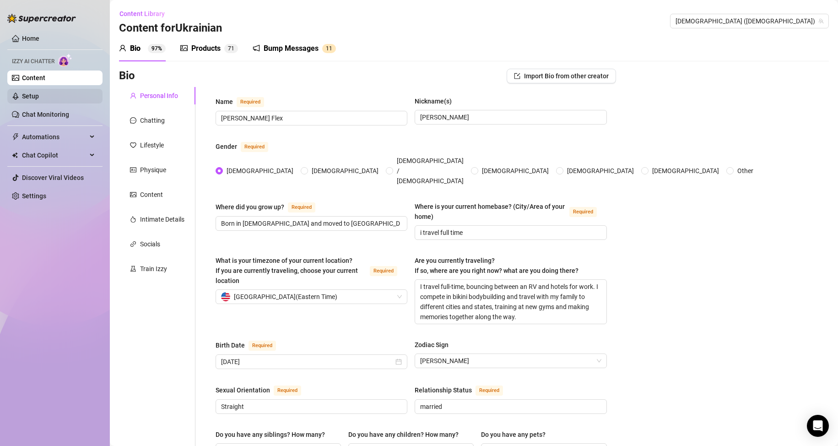
click at [39, 92] on link "Setup" at bounding box center [30, 95] width 17 height 7
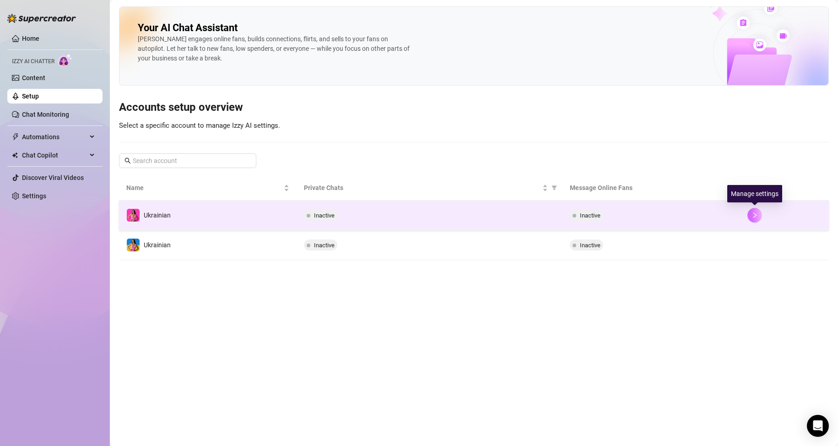
click at [755, 215] on icon "right" at bounding box center [755, 215] width 6 height 6
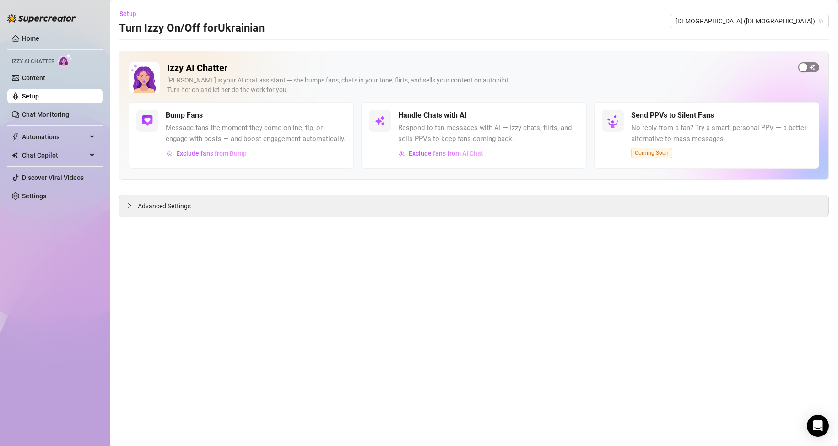
click at [809, 65] on span "button" at bounding box center [808, 67] width 21 height 10
click at [39, 94] on link "Setup" at bounding box center [30, 95] width 17 height 7
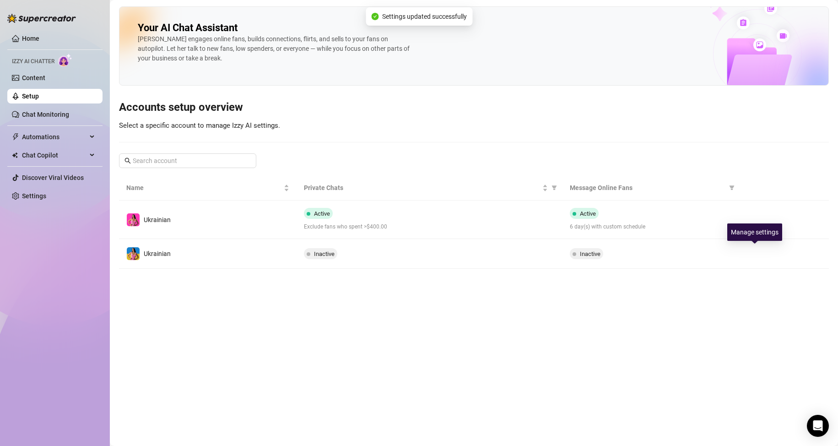
drag, startPoint x: 756, startPoint y: 256, endPoint x: 757, endPoint y: 246, distance: 10.1
click at [756, 255] on icon "right" at bounding box center [755, 253] width 6 height 6
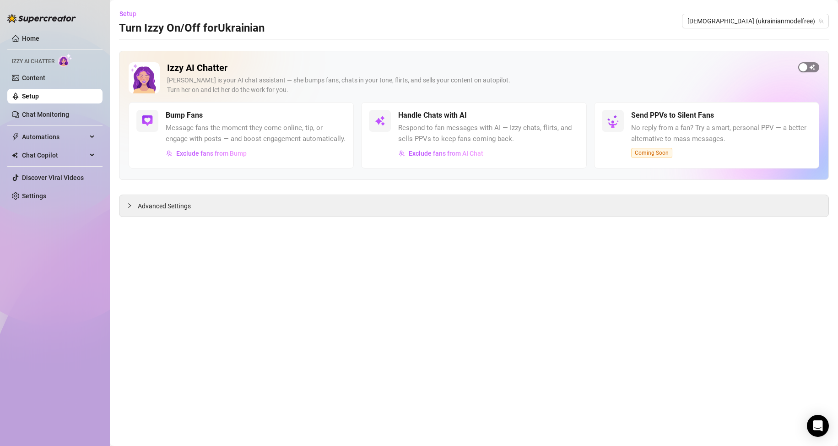
click at [809, 62] on span "button" at bounding box center [808, 67] width 21 height 10
